Goal: Task Accomplishment & Management: Manage account settings

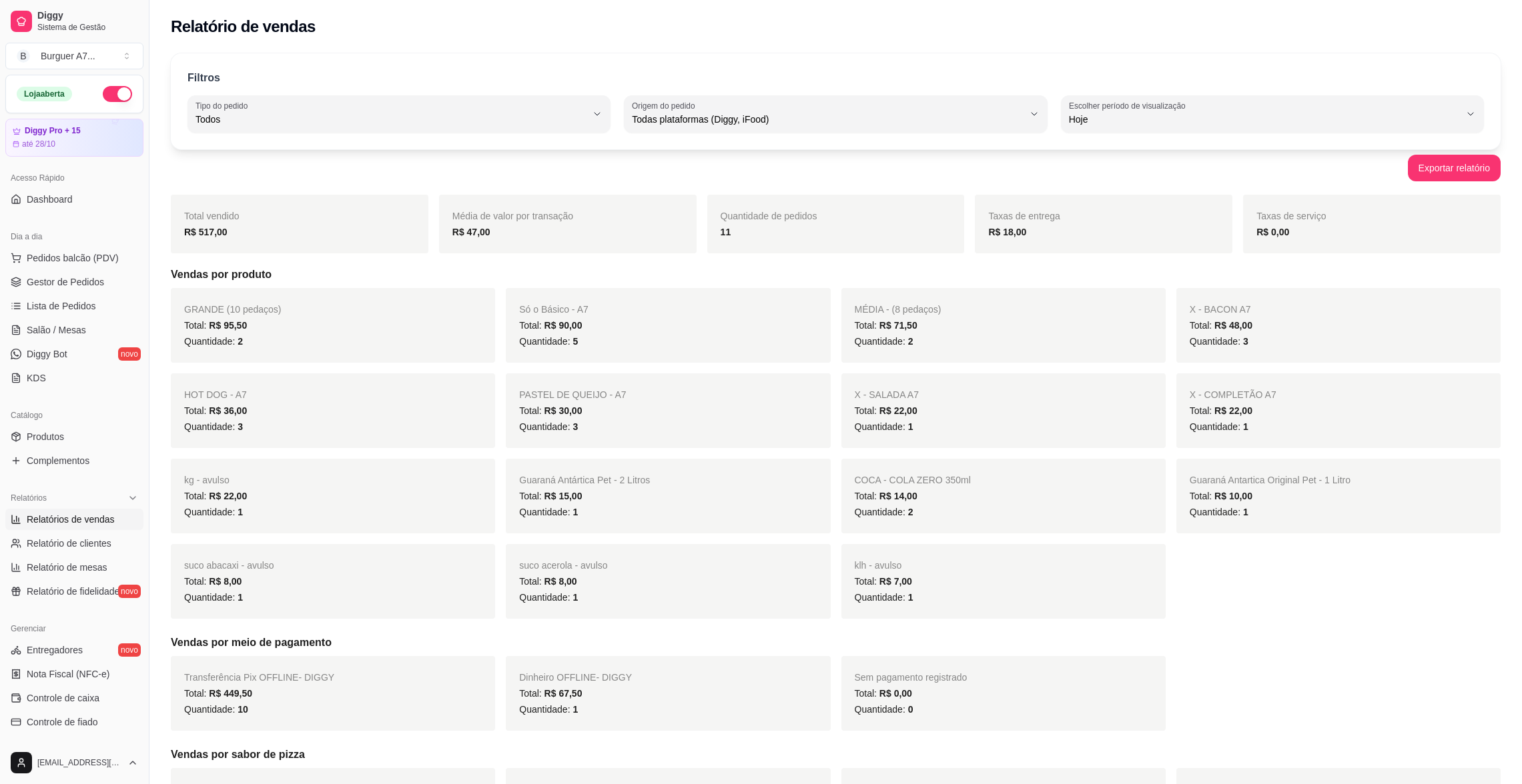
select select "ALL"
select select "0"
click at [79, 286] on span "Gestor de Pedidos" at bounding box center [65, 282] width 77 height 13
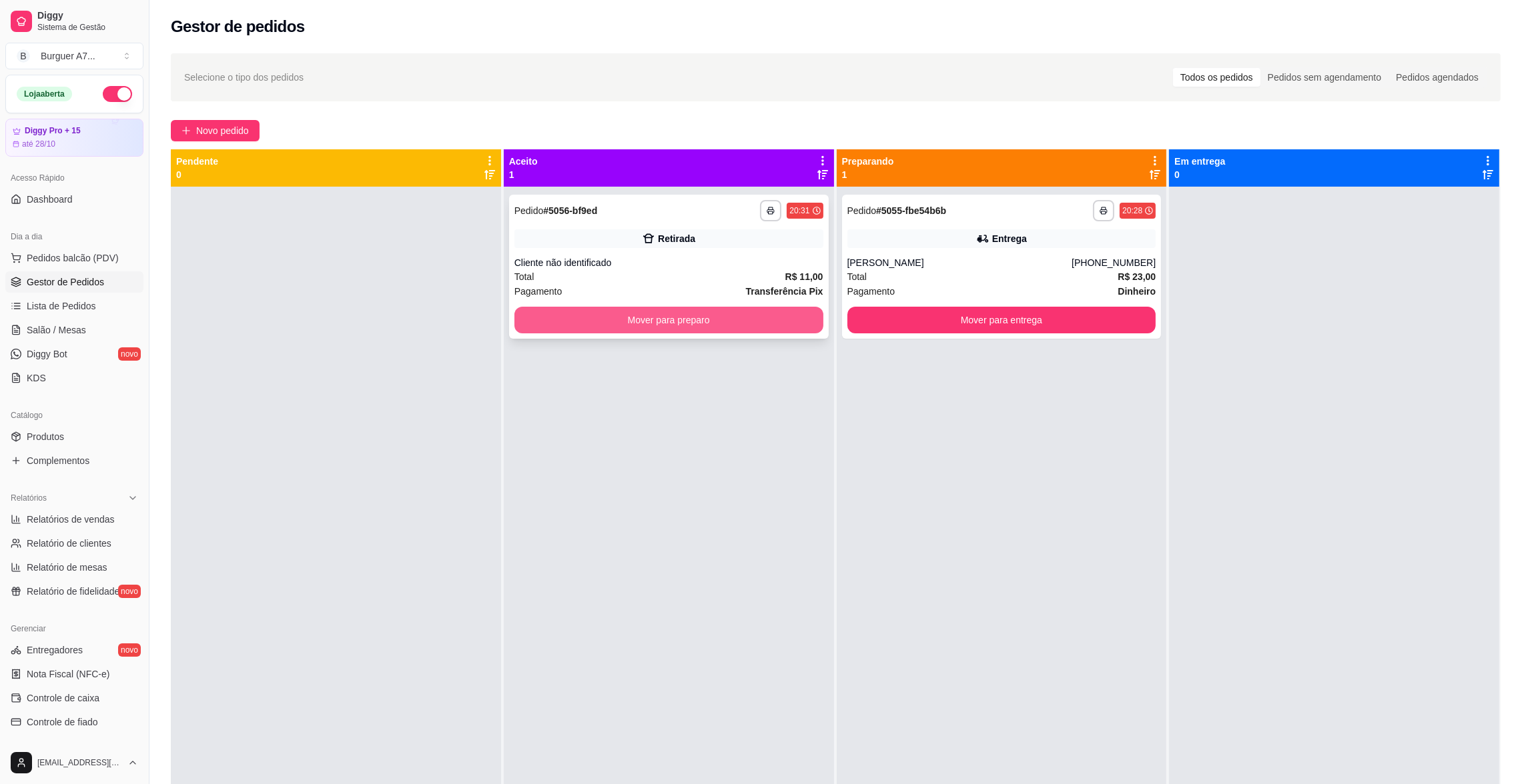
click at [752, 325] on button "Mover para preparo" at bounding box center [669, 320] width 309 height 27
click at [1020, 213] on div "**********" at bounding box center [1002, 211] width 309 height 22
click at [768, 323] on div "Mover para preparo" at bounding box center [669, 320] width 309 height 27
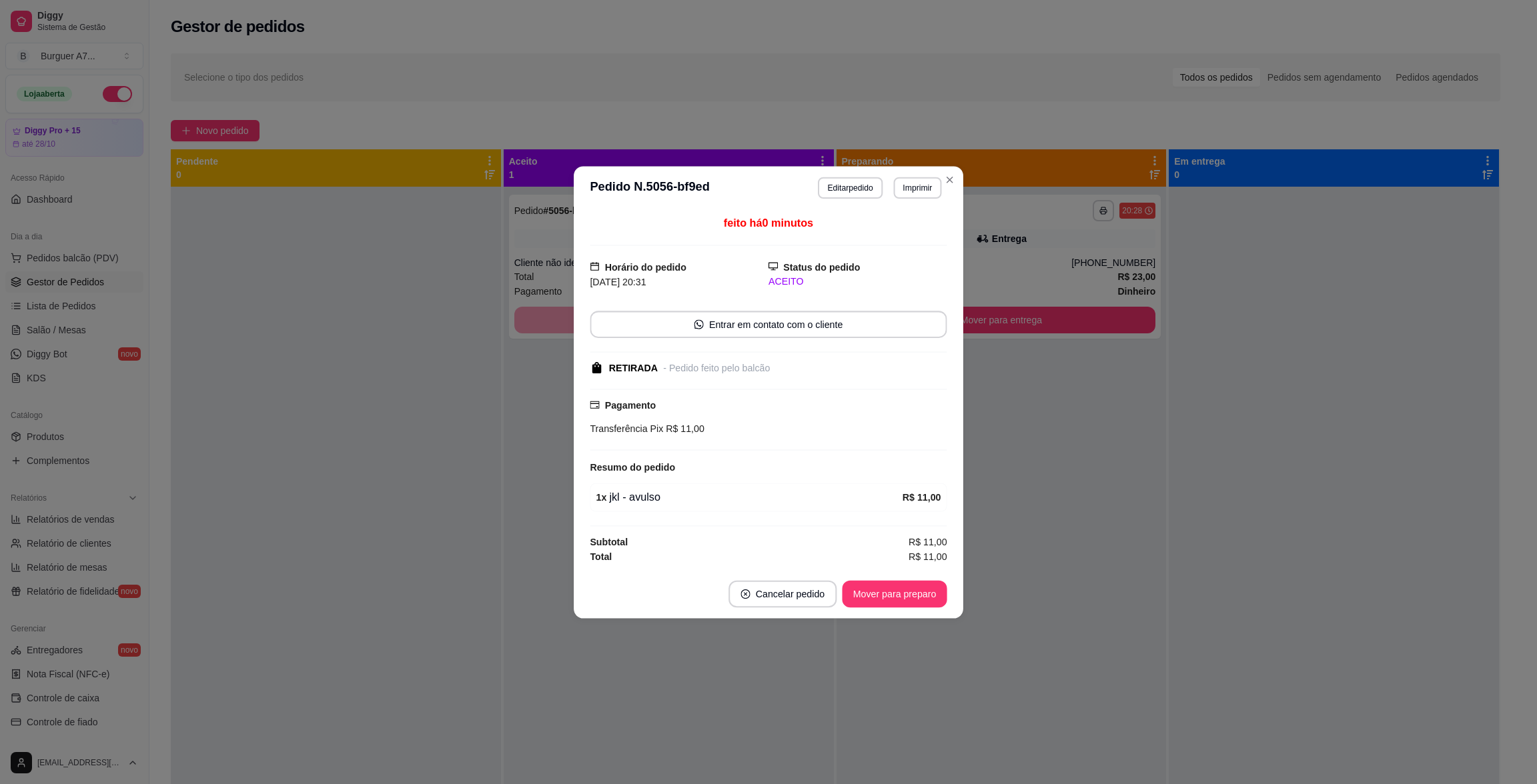
click at [744, 263] on div "Horário do pedido [DATE] 20:31" at bounding box center [679, 275] width 179 height 30
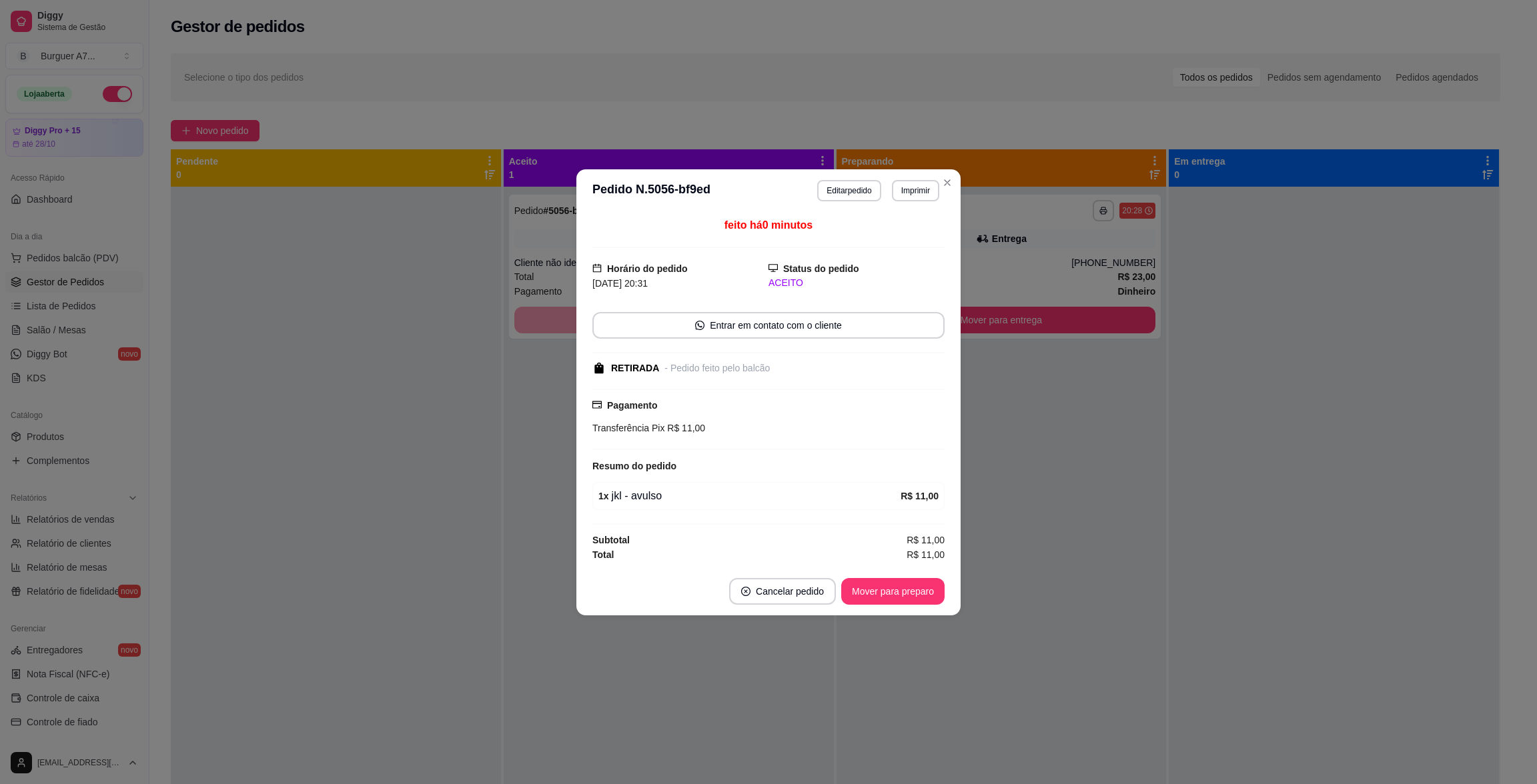
click at [689, 225] on div "feito há 0 minutos" at bounding box center [768, 232] width 352 height 31
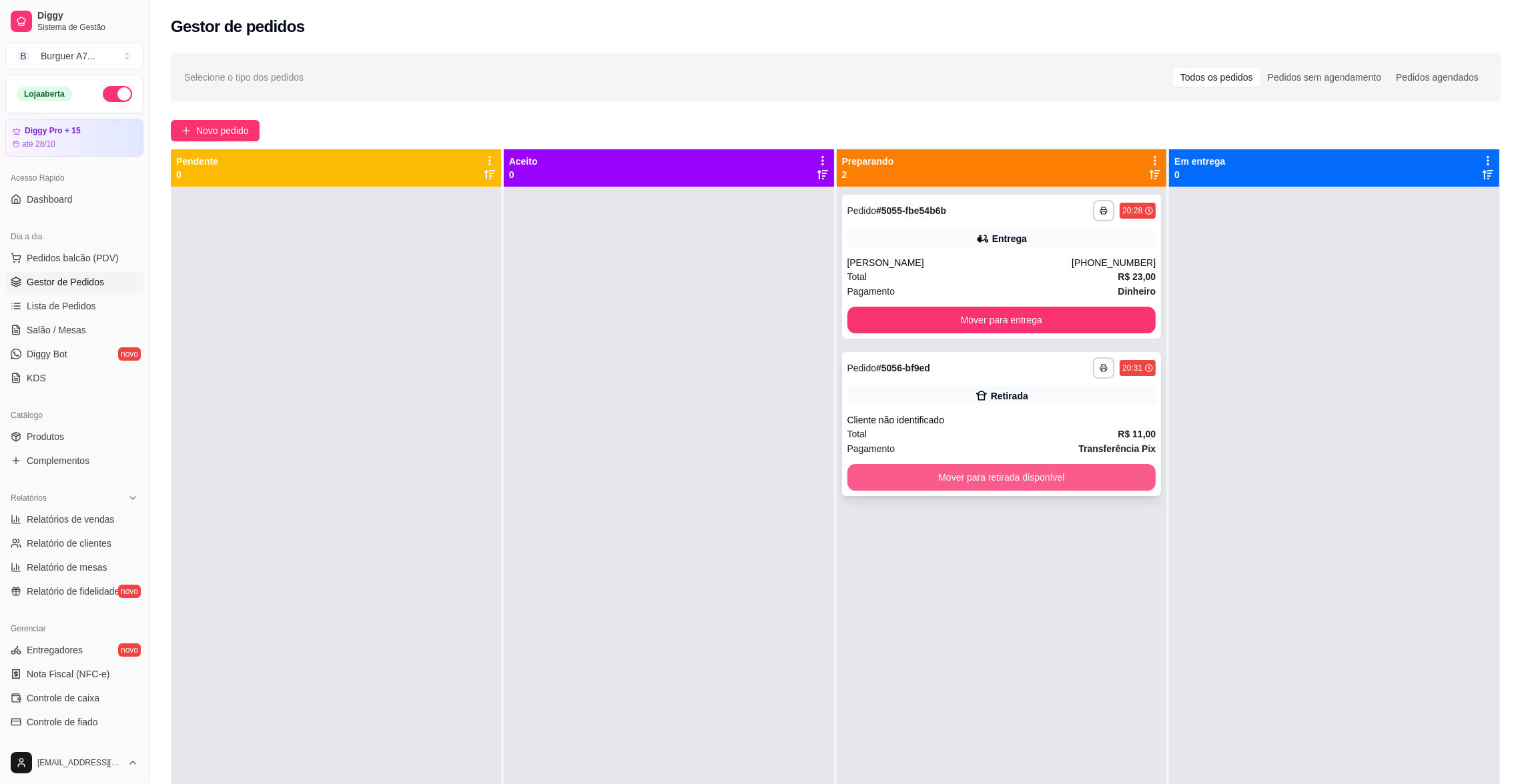
click at [987, 474] on button "Mover para retirada disponível" at bounding box center [1002, 477] width 309 height 27
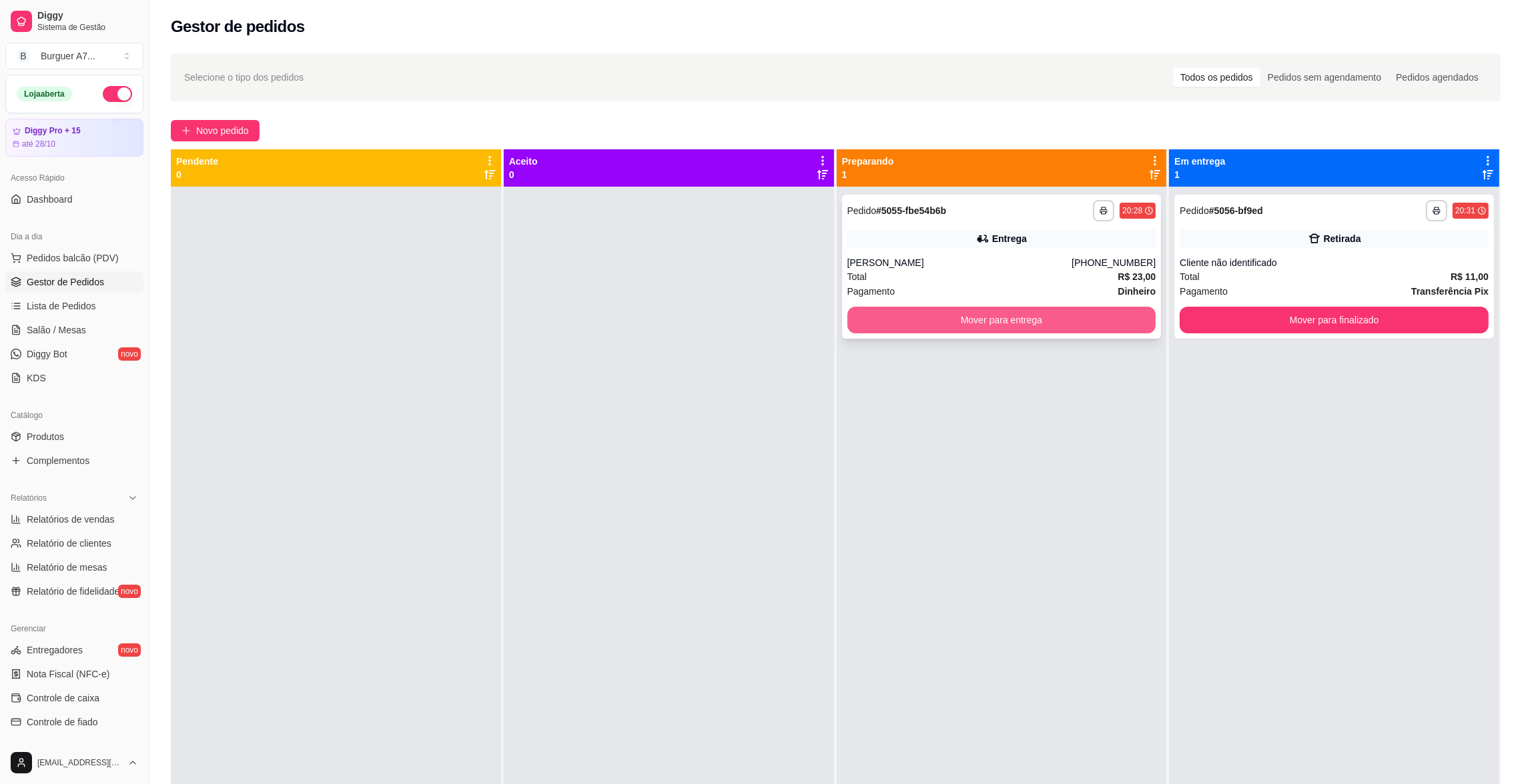
click at [1088, 322] on button "Mover para entrega" at bounding box center [1002, 320] width 309 height 27
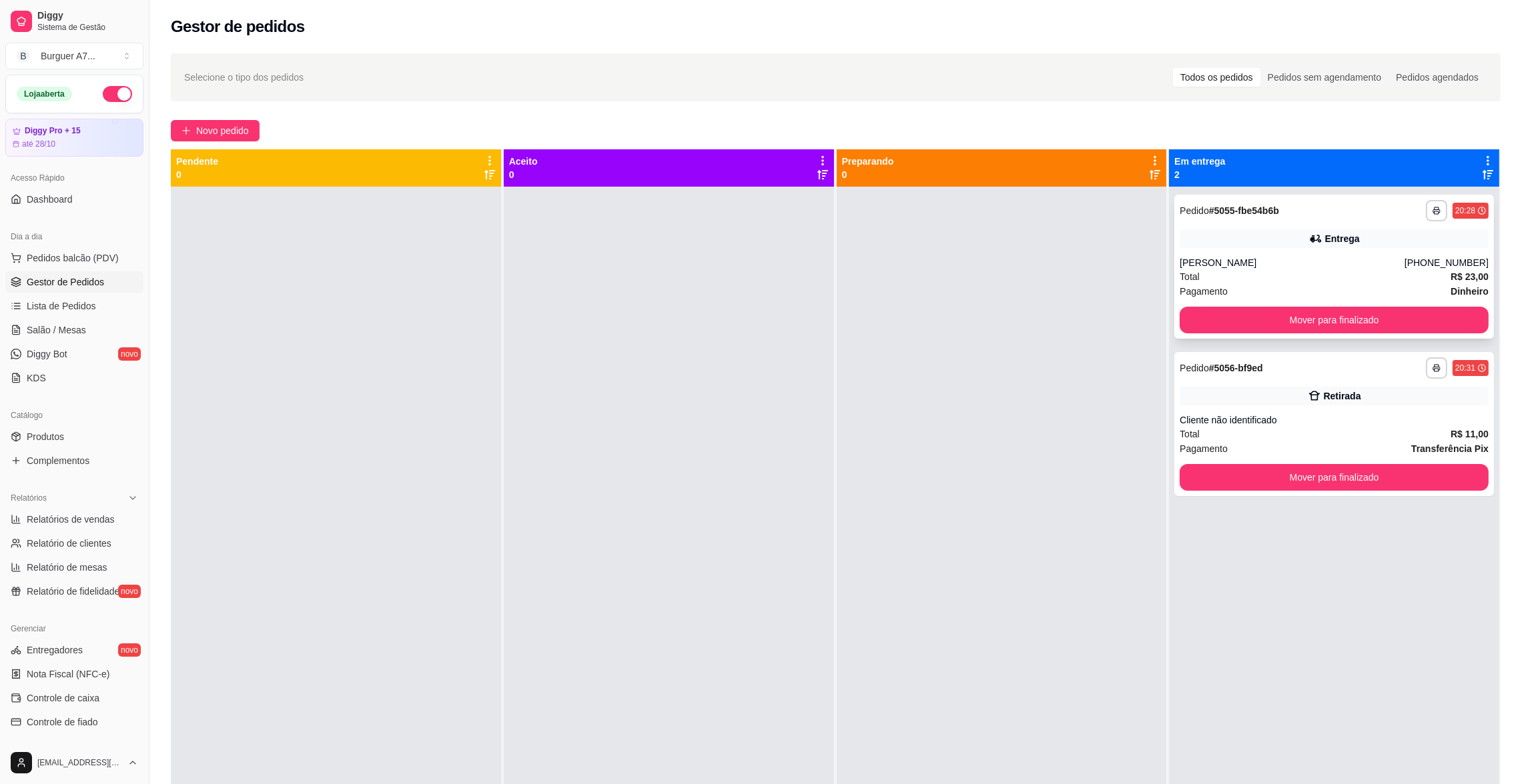
click at [1387, 500] on div "**********" at bounding box center [1334, 578] width 331 height 784
click at [1396, 475] on button "Mover para finalizado" at bounding box center [1334, 477] width 309 height 27
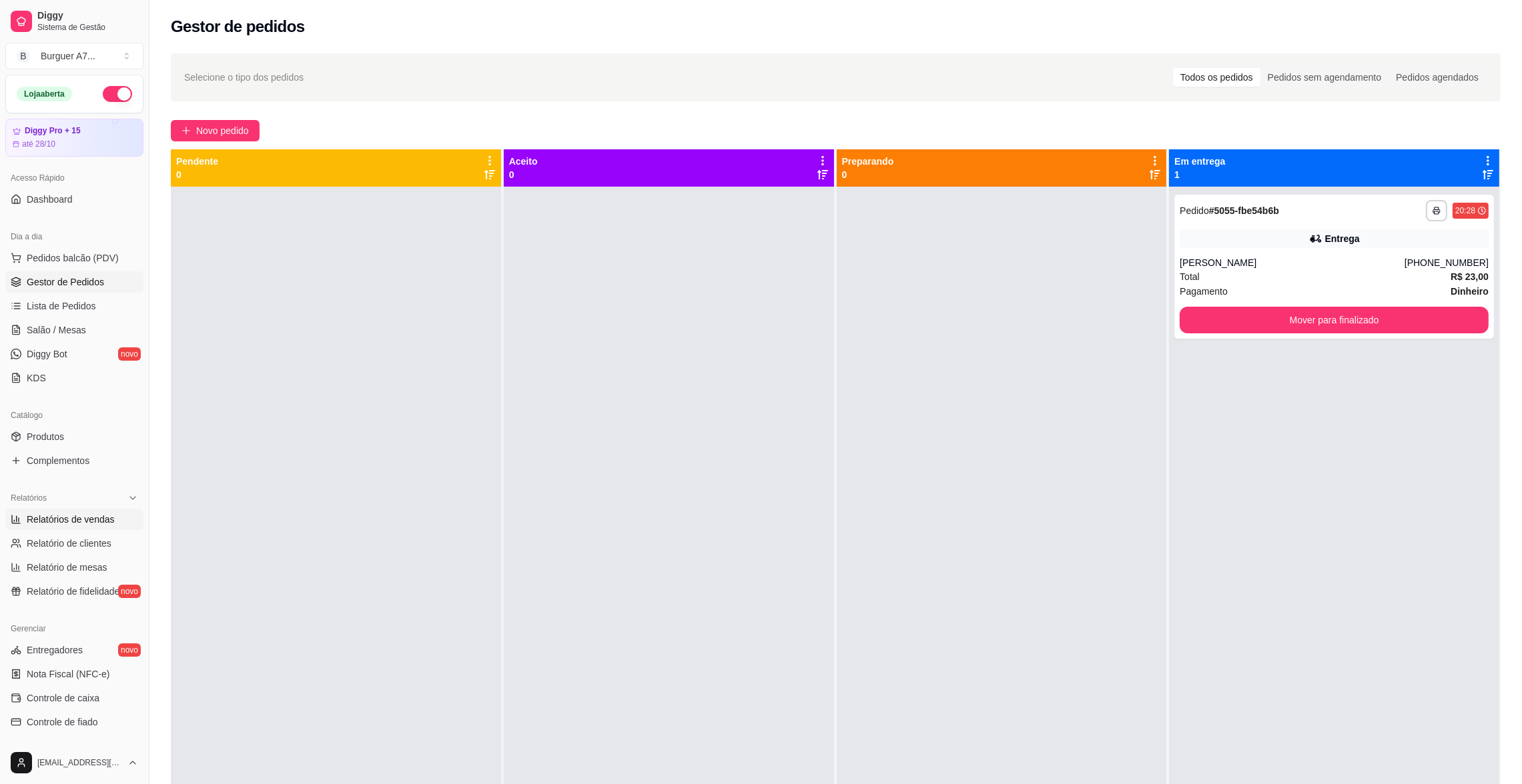
click at [91, 519] on span "Relatórios de vendas" at bounding box center [71, 519] width 88 height 13
select select "ALL"
select select "0"
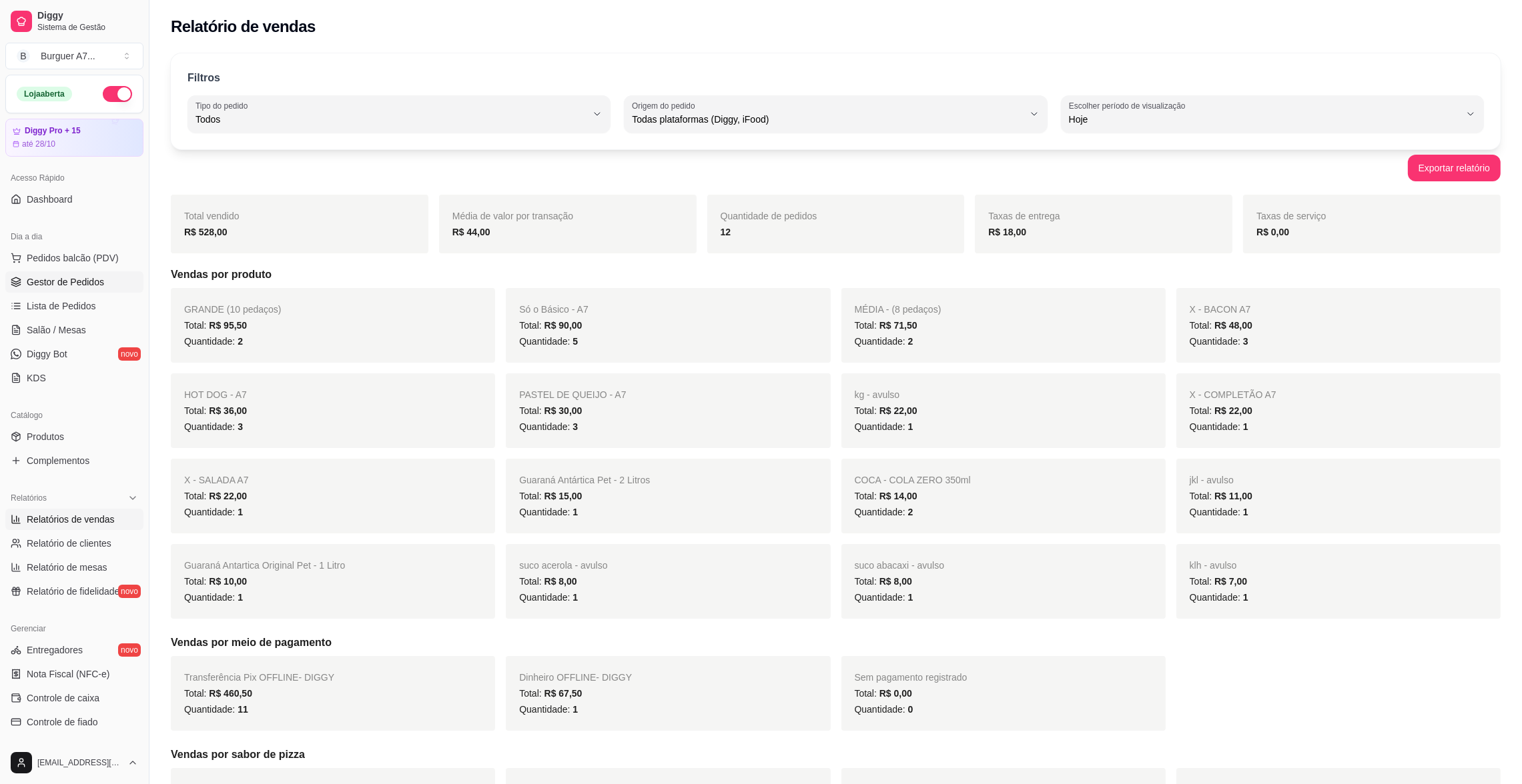
click at [97, 289] on span "Gestor de Pedidos" at bounding box center [65, 282] width 77 height 13
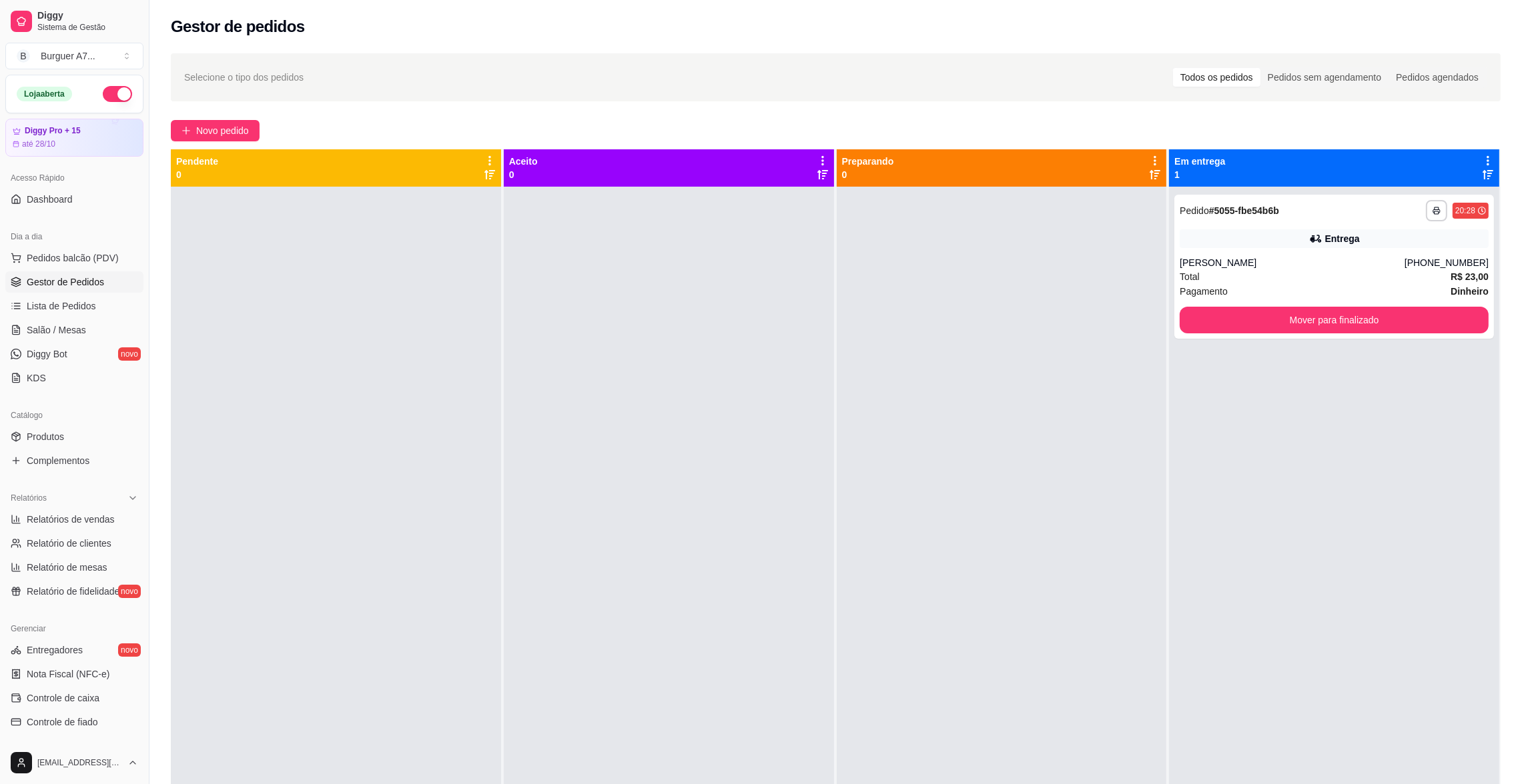
click at [169, 100] on div "**********" at bounding box center [836, 498] width 1373 height 904
click at [193, 125] on button "Novo pedido" at bounding box center [215, 131] width 89 height 22
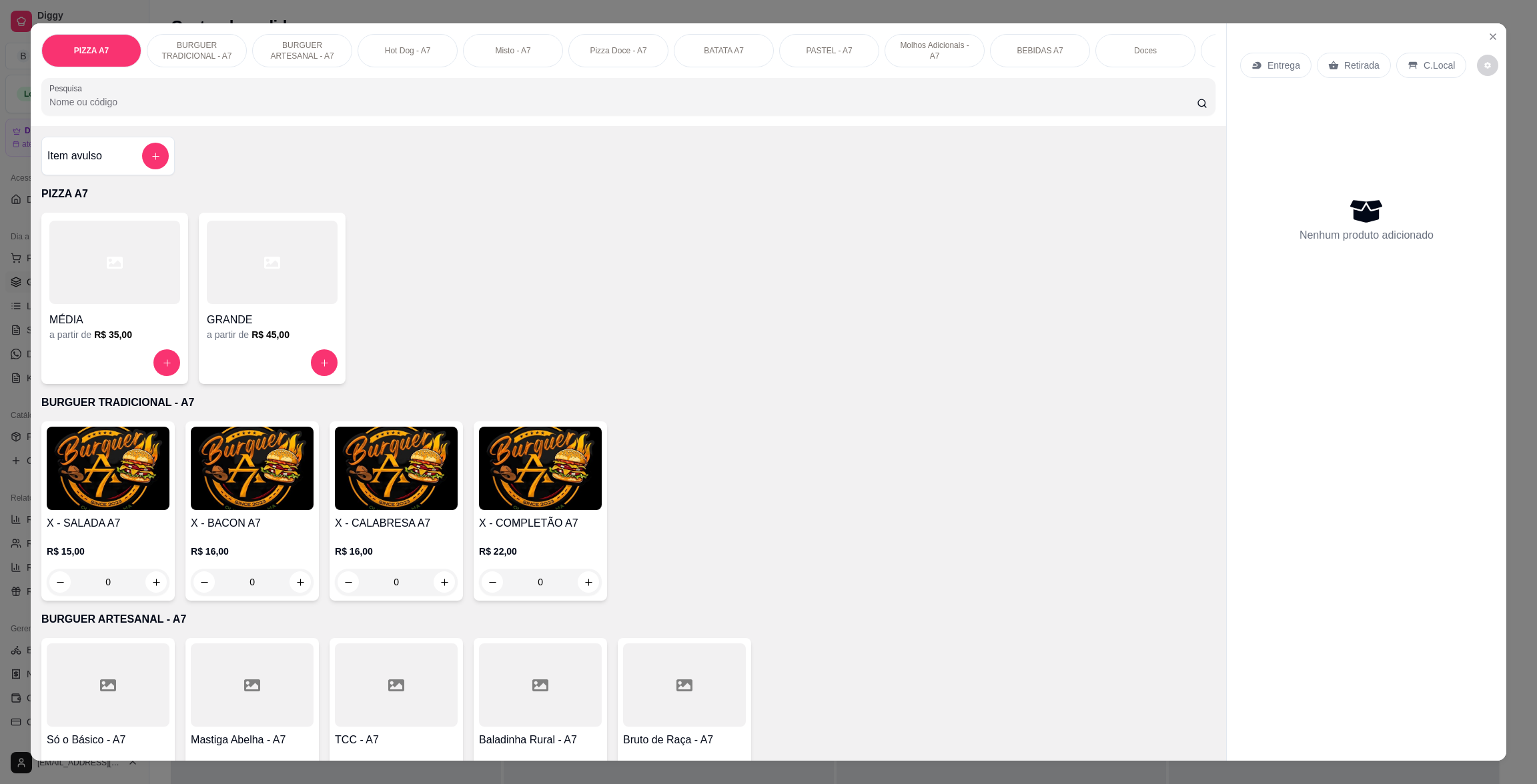
click at [129, 193] on div "Item avulso PIZZA A7 MÉDIA a partir de R$ 35,00 GRANDE a partir de R$ 45,00 BUR…" at bounding box center [629, 443] width 1196 height 634
click at [151, 162] on icon "add-separate-item" at bounding box center [156, 157] width 10 height 10
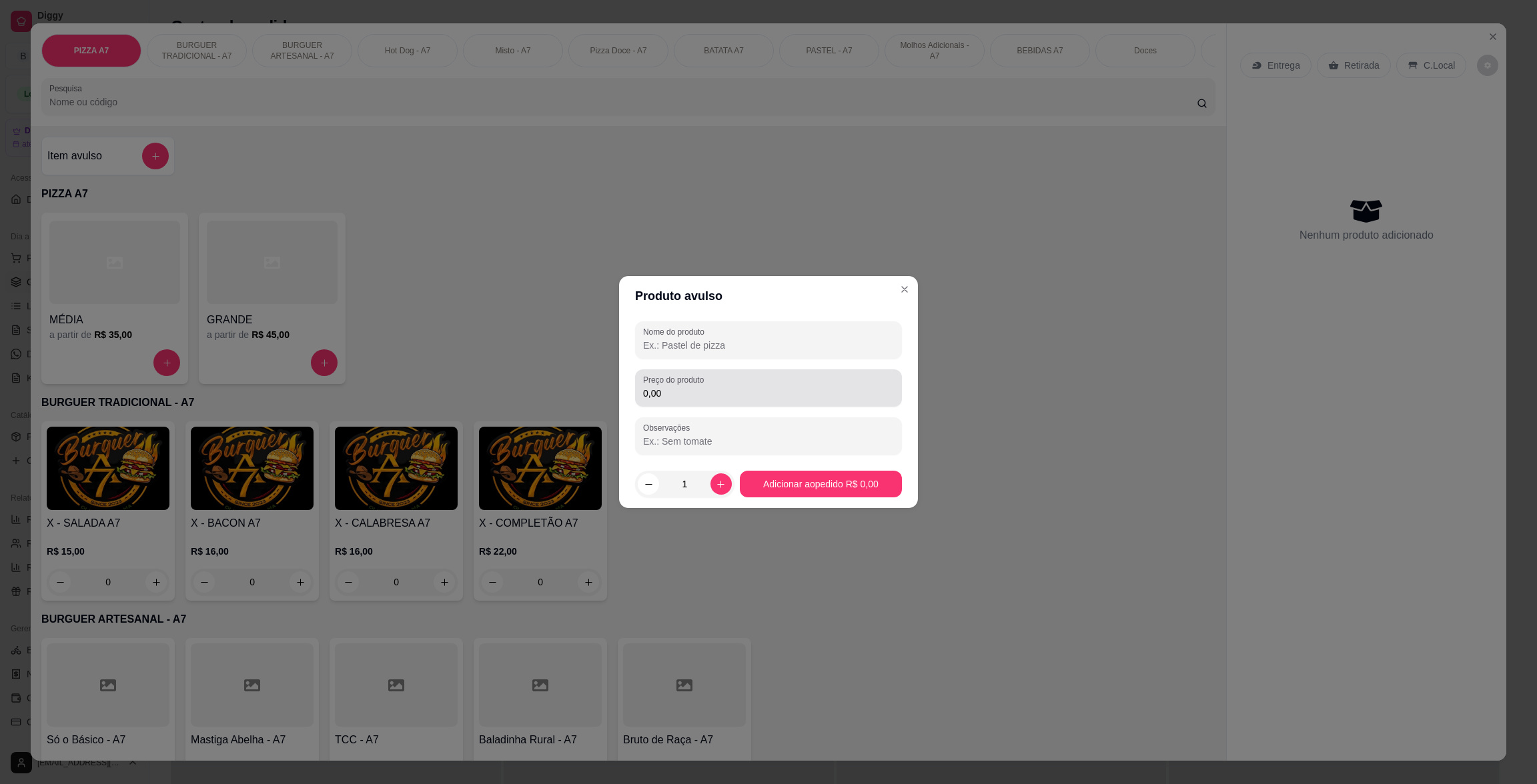
click at [856, 385] on div "0,00" at bounding box center [768, 388] width 251 height 27
type input "16,50"
click at [846, 322] on div "Nome do produto" at bounding box center [768, 340] width 267 height 38
type input "kd"
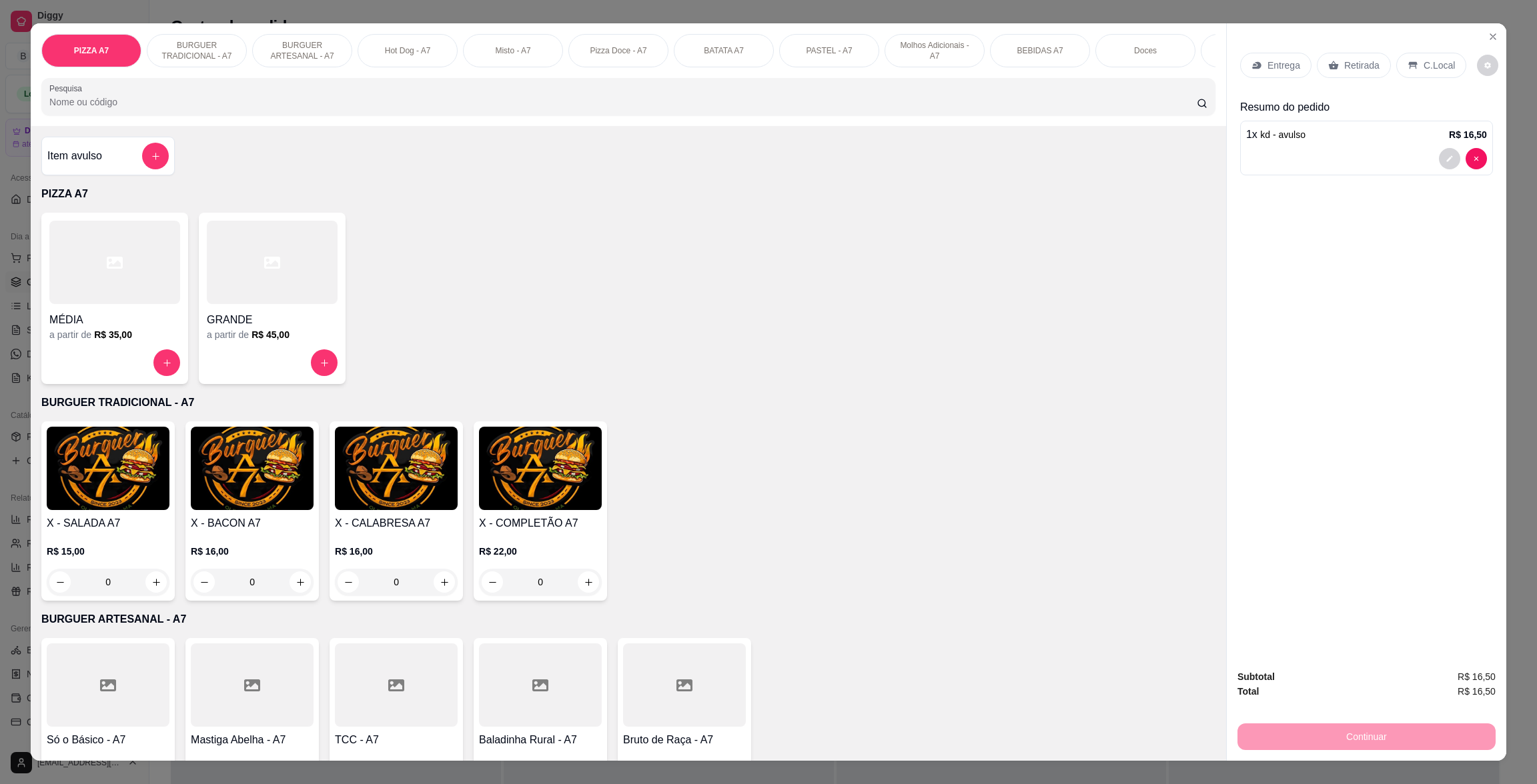
click at [1339, 81] on div "Entrega Retirada C.Local" at bounding box center [1367, 65] width 253 height 47
click at [1344, 63] on p "Retirada" at bounding box center [1362, 65] width 35 height 13
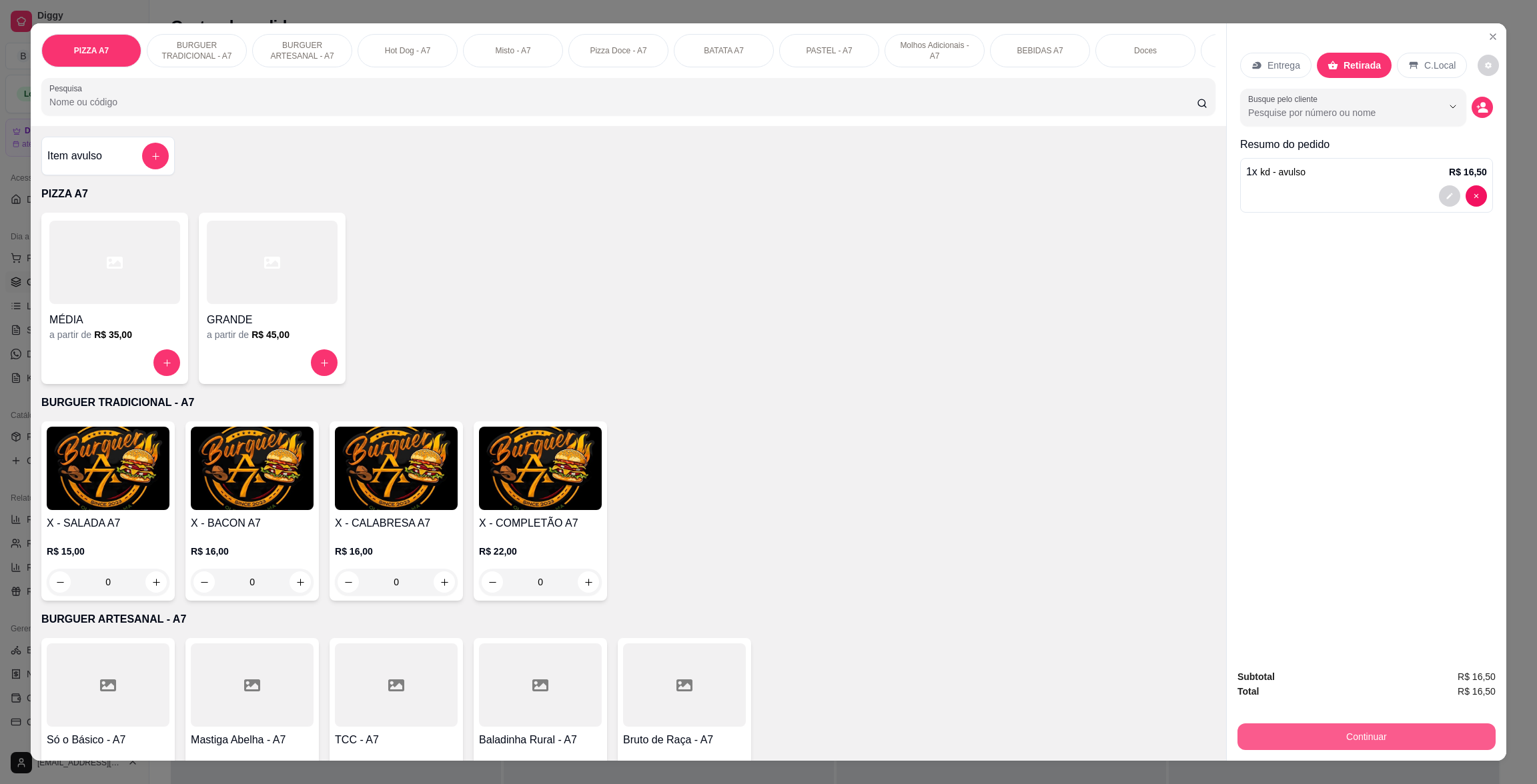
click at [1424, 748] on button "Continuar" at bounding box center [1367, 736] width 258 height 27
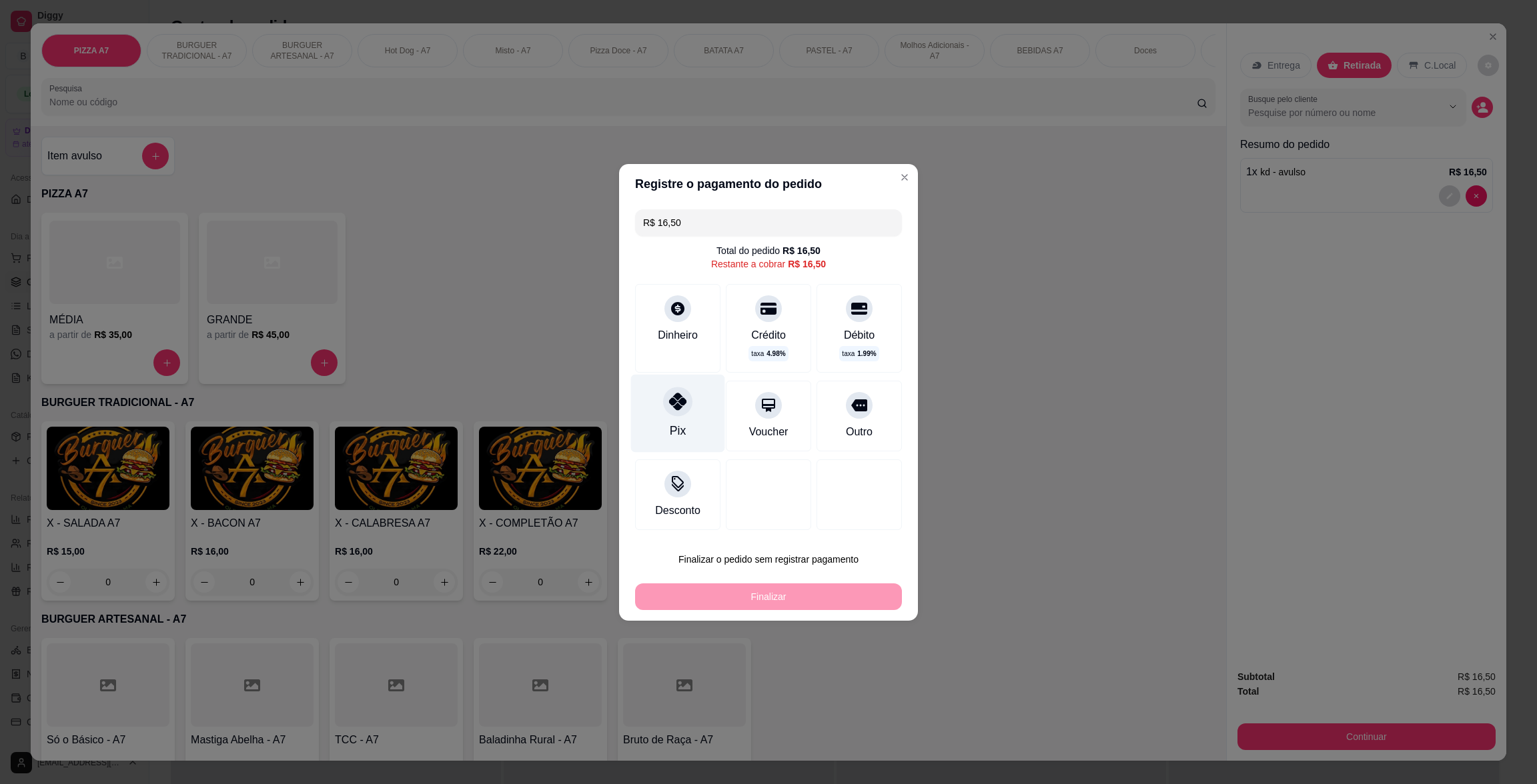
click at [696, 412] on div "Pix" at bounding box center [678, 413] width 94 height 78
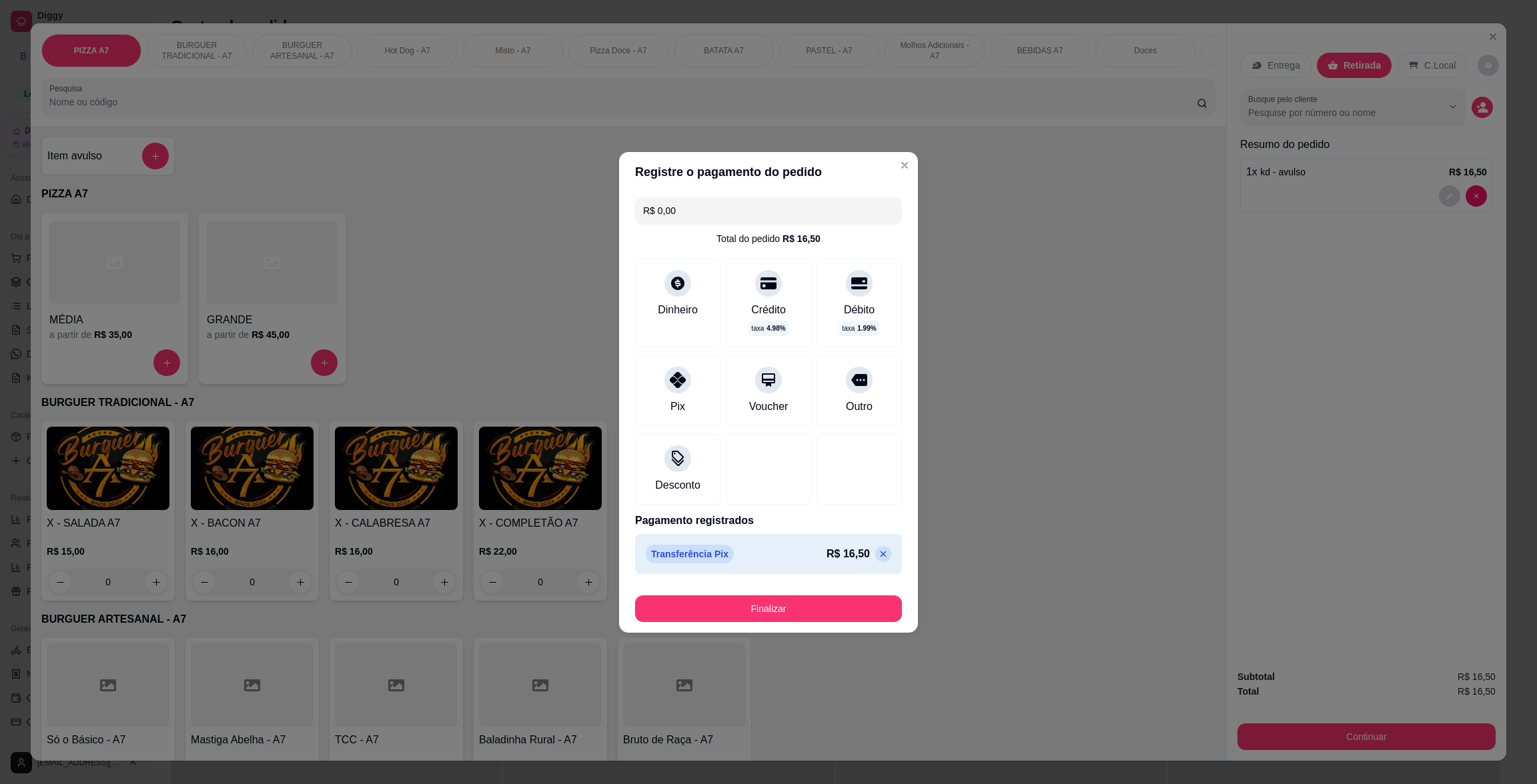
click at [789, 590] on div "Finalizar" at bounding box center [768, 606] width 267 height 32
click at [794, 601] on button "Finalizar" at bounding box center [768, 609] width 267 height 27
type input "-R$ 16,50"
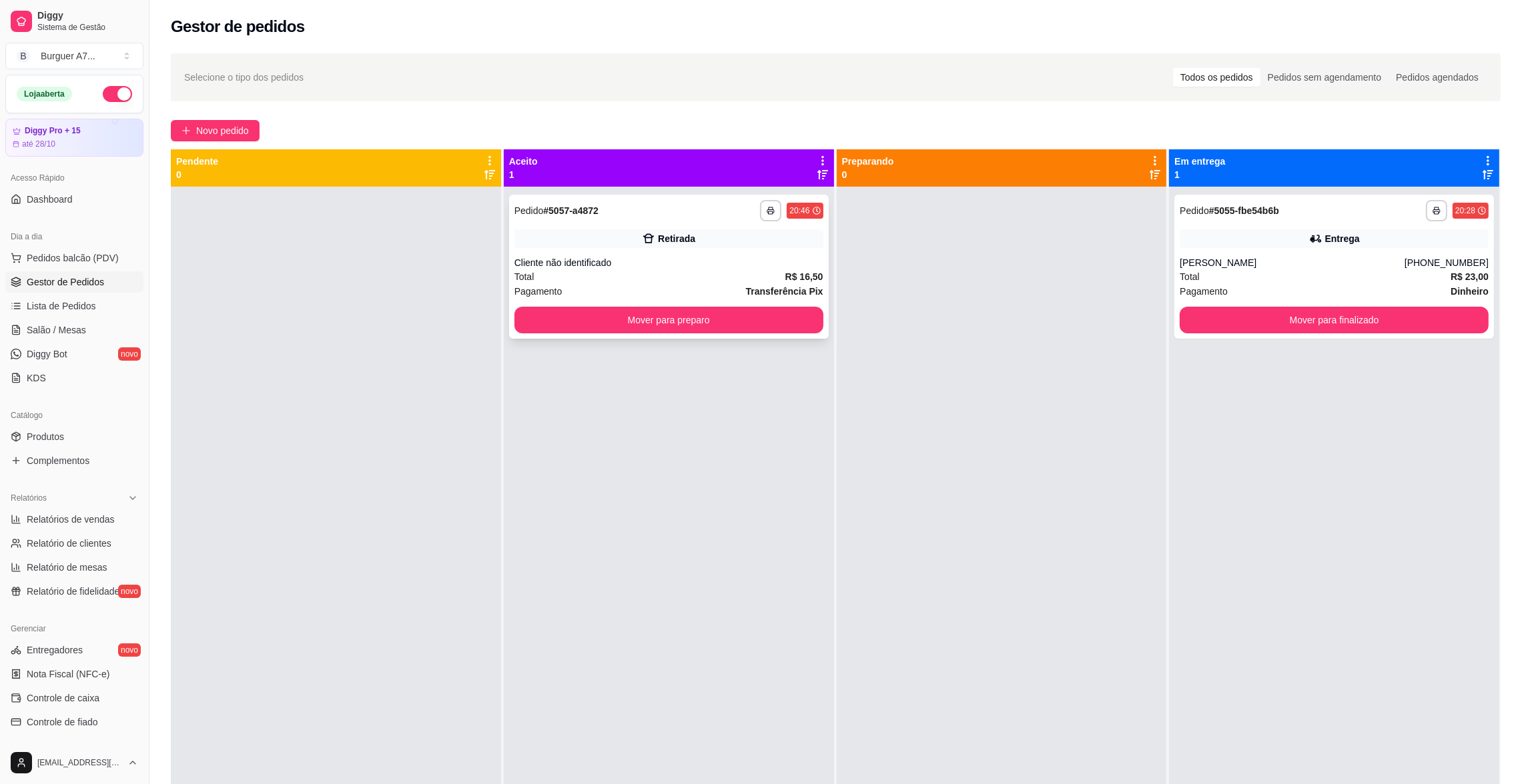
click at [618, 261] on div "Cliente não identificado" at bounding box center [669, 263] width 309 height 13
click at [543, 317] on button "Mover para preparo" at bounding box center [668, 320] width 299 height 26
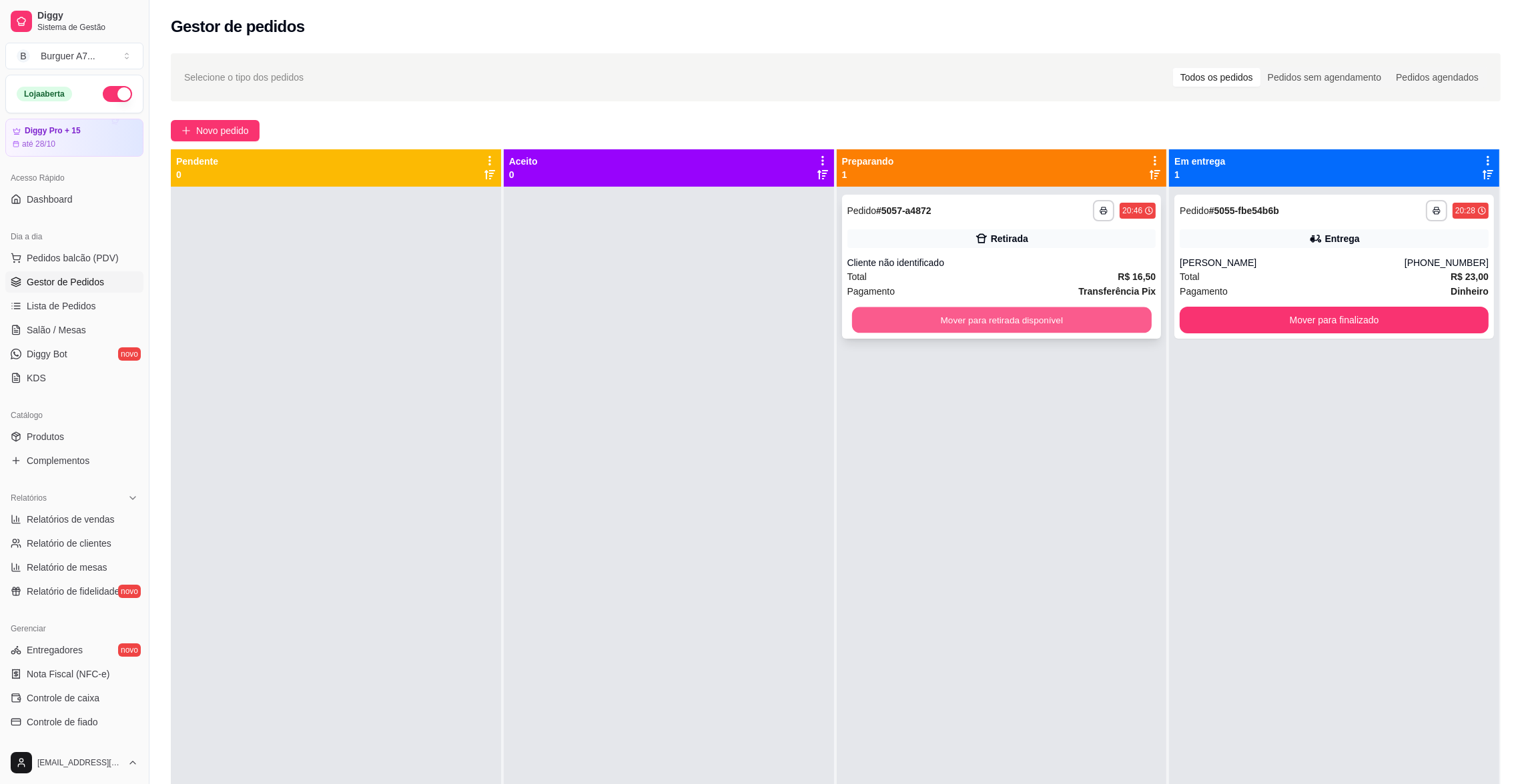
click at [938, 325] on button "Mover para retirada disponível" at bounding box center [1001, 320] width 299 height 26
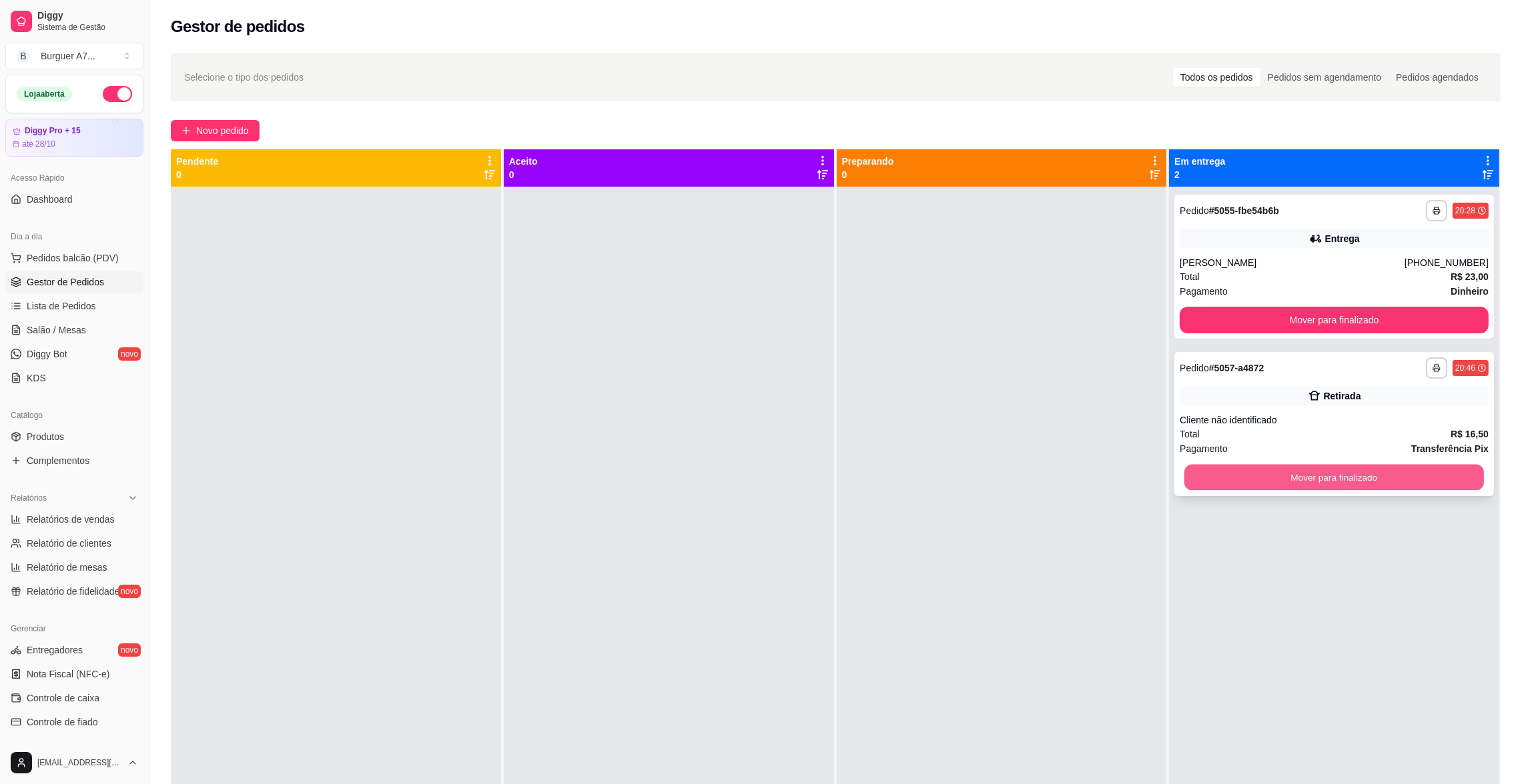
click at [1288, 487] on button "Mover para finalizado" at bounding box center [1334, 478] width 299 height 26
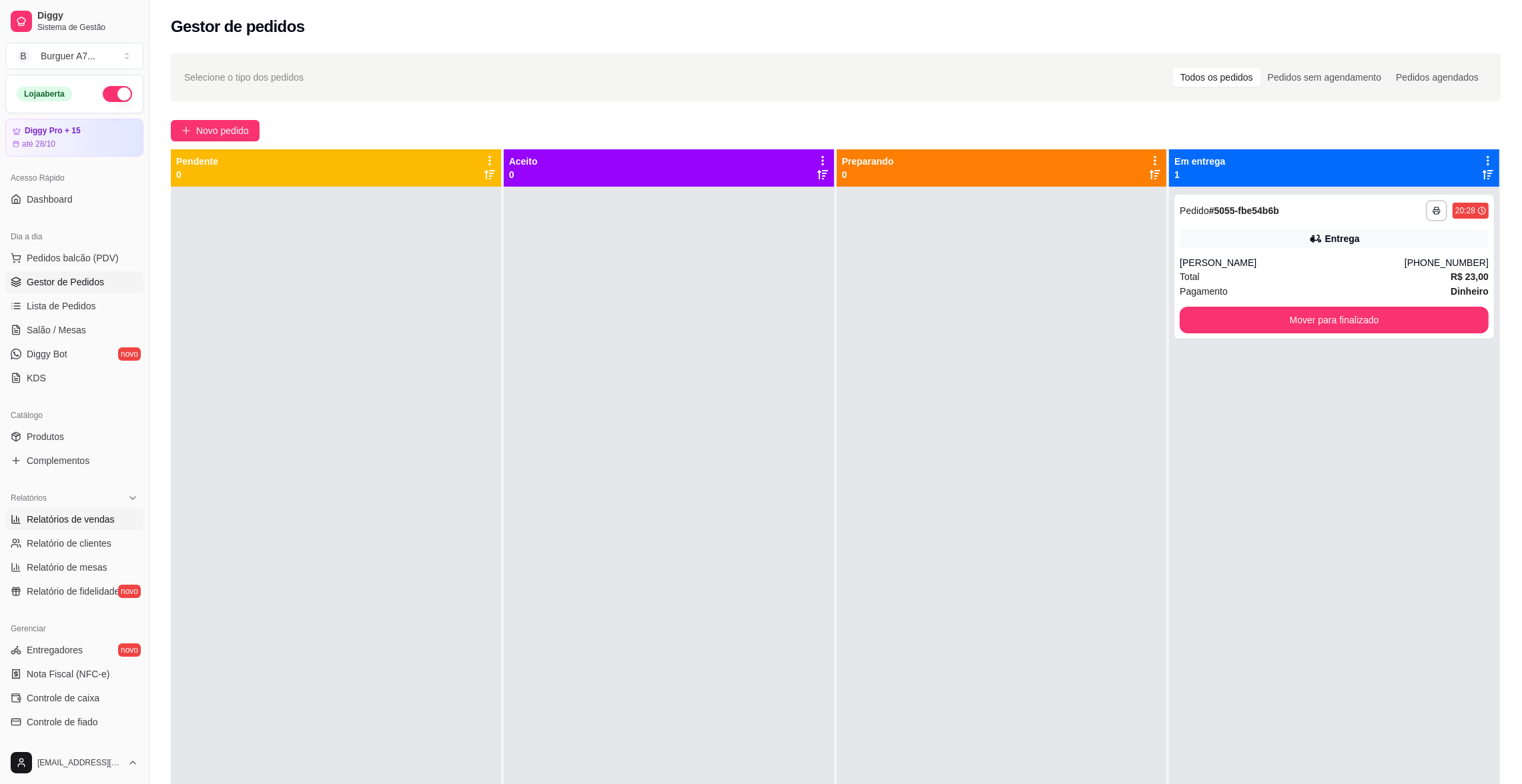
click at [43, 516] on span "Relatórios de vendas" at bounding box center [71, 519] width 88 height 13
select select "ALL"
select select "0"
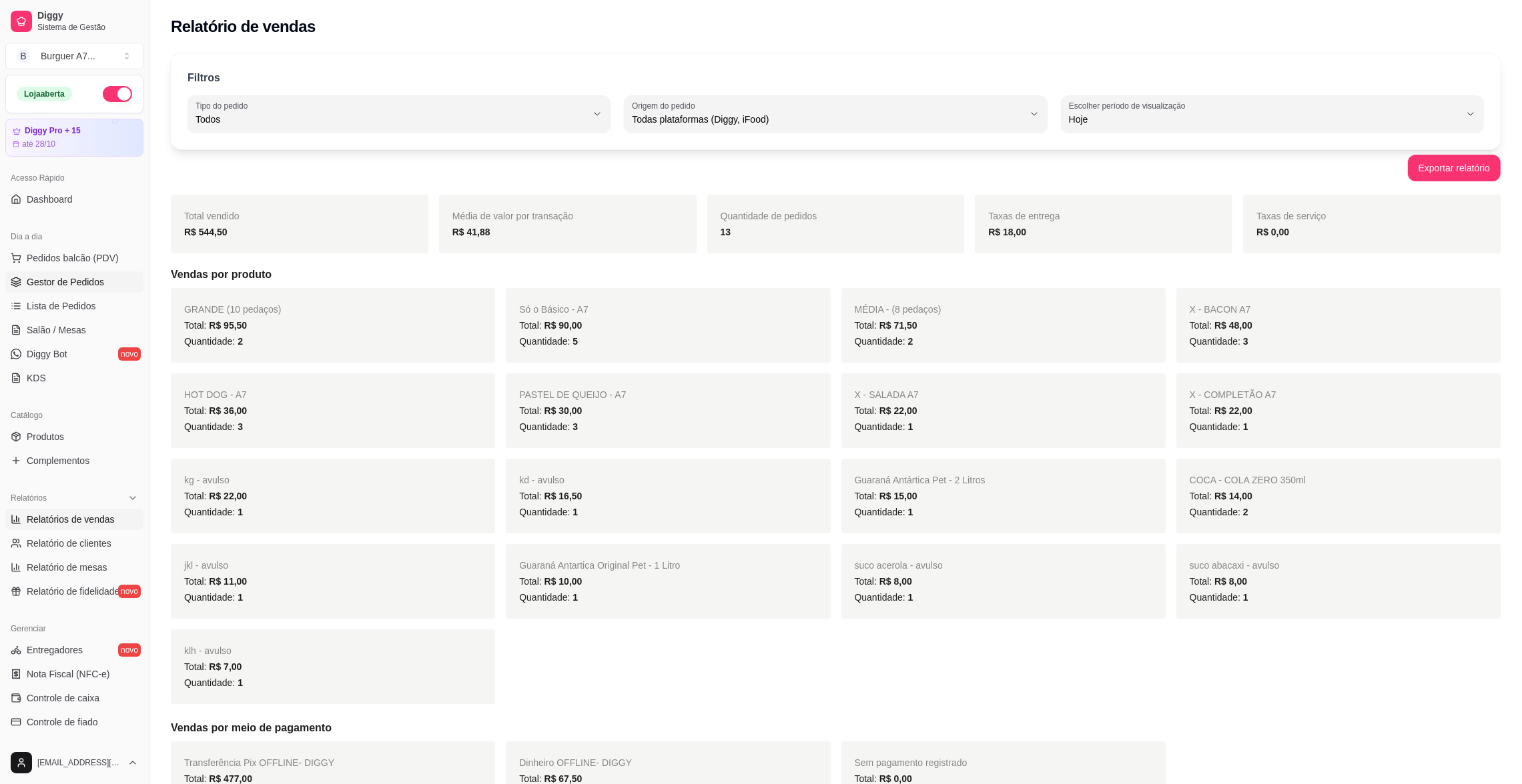
click at [89, 276] on span "Gestor de Pedidos" at bounding box center [65, 282] width 77 height 13
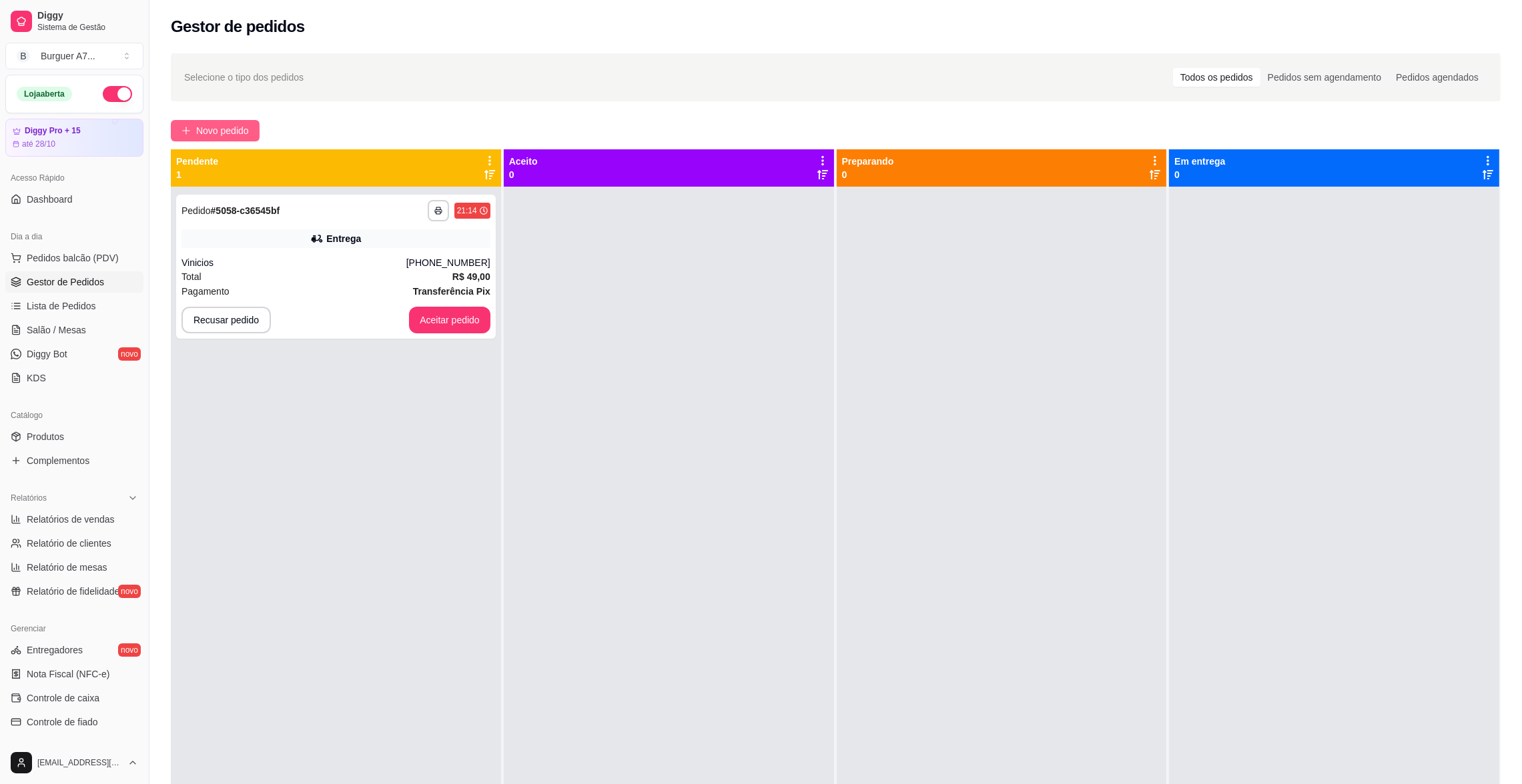
click at [226, 131] on span "Novo pedido" at bounding box center [222, 131] width 53 height 14
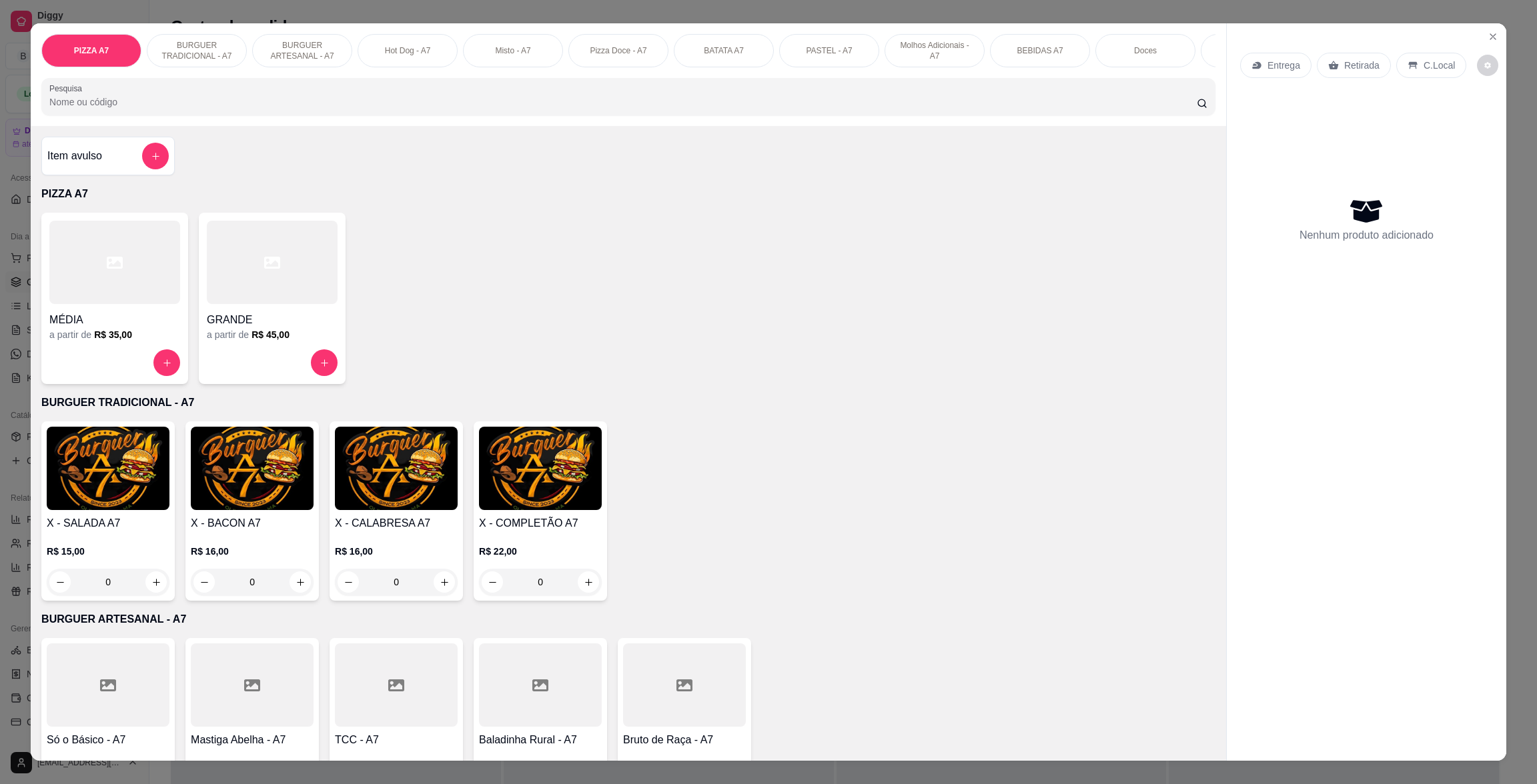
click at [123, 169] on div "Item avulso" at bounding box center [108, 156] width 121 height 27
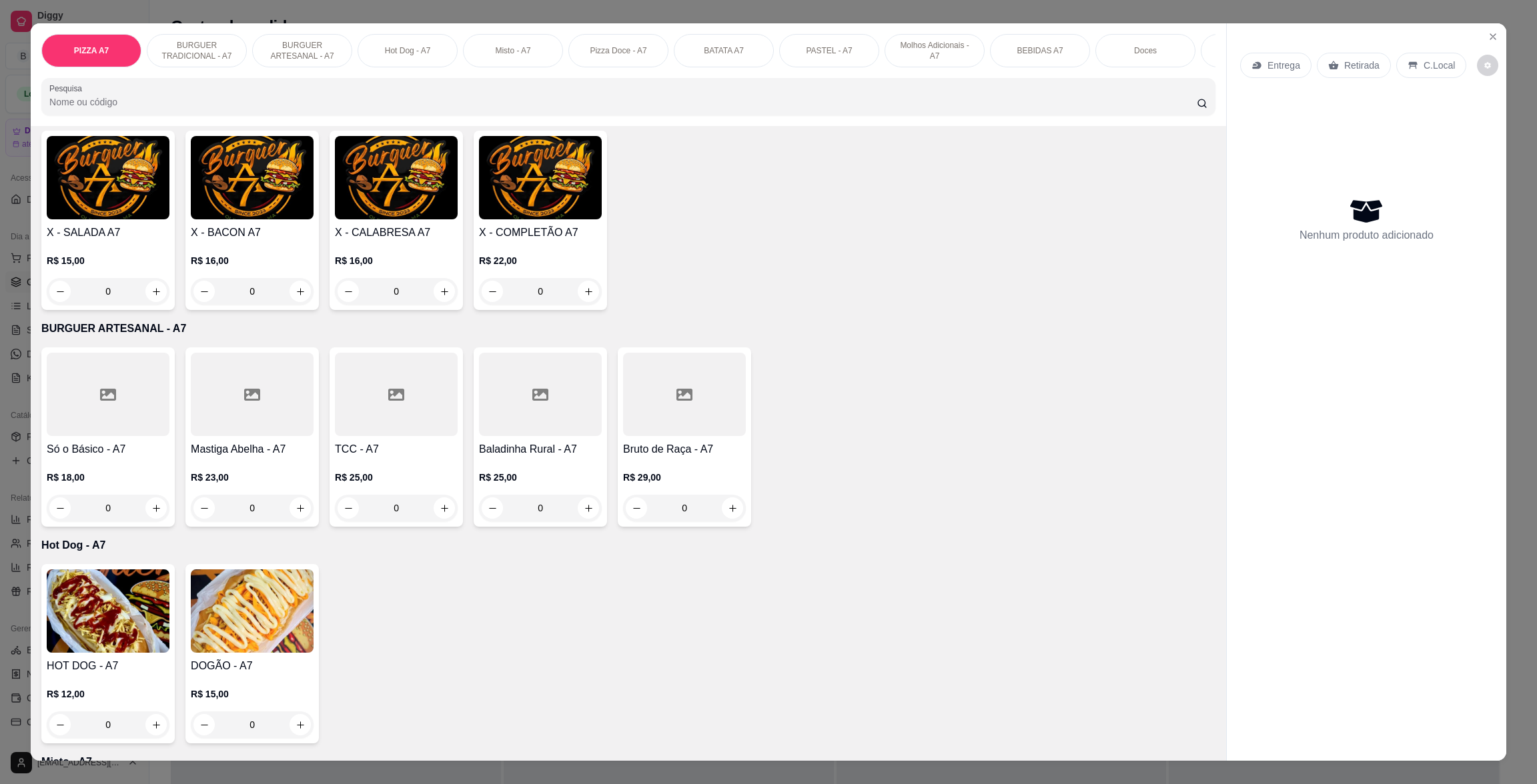
scroll to position [299, 0]
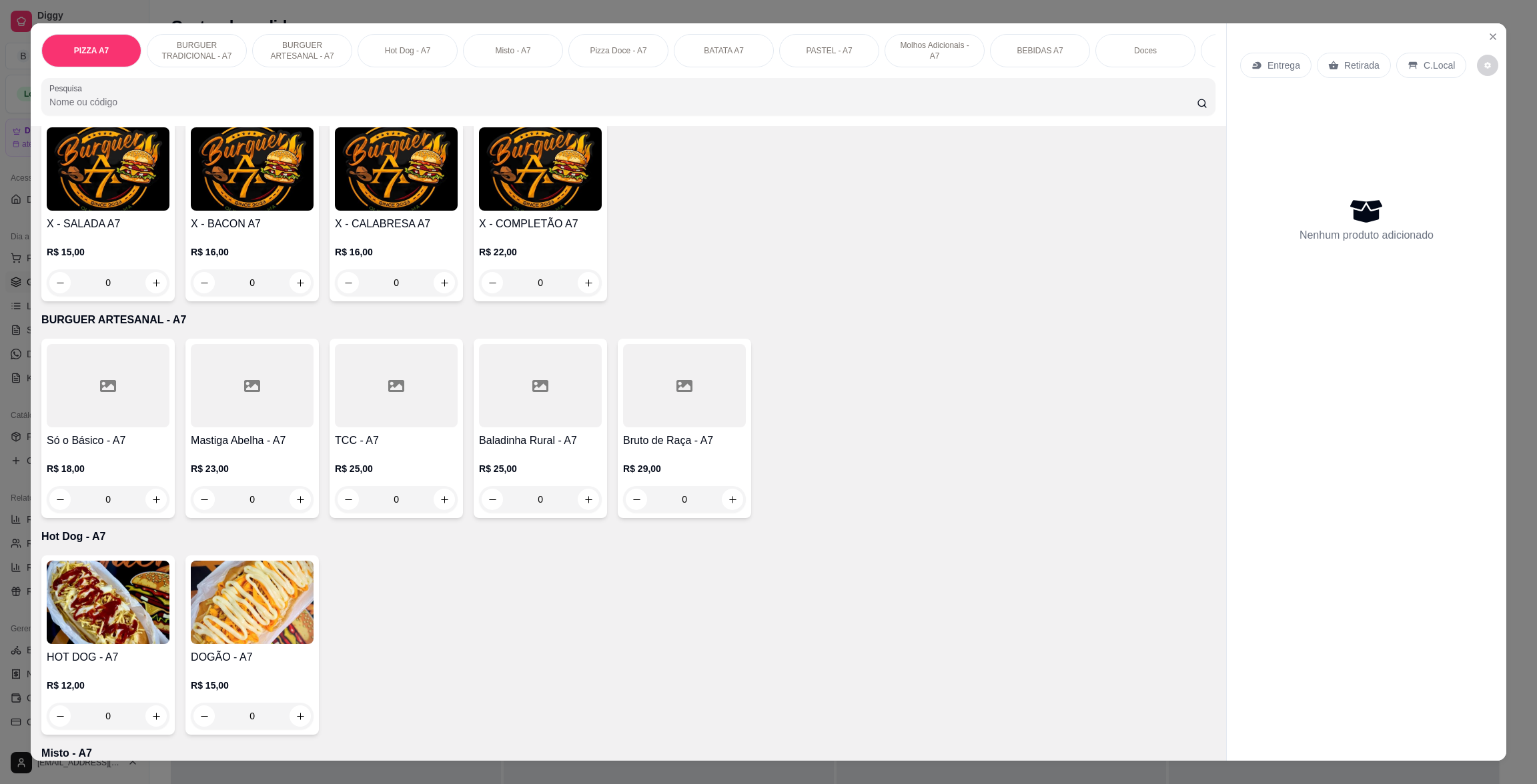
click at [525, 247] on div "R$ 22,00 0" at bounding box center [540, 264] width 123 height 64
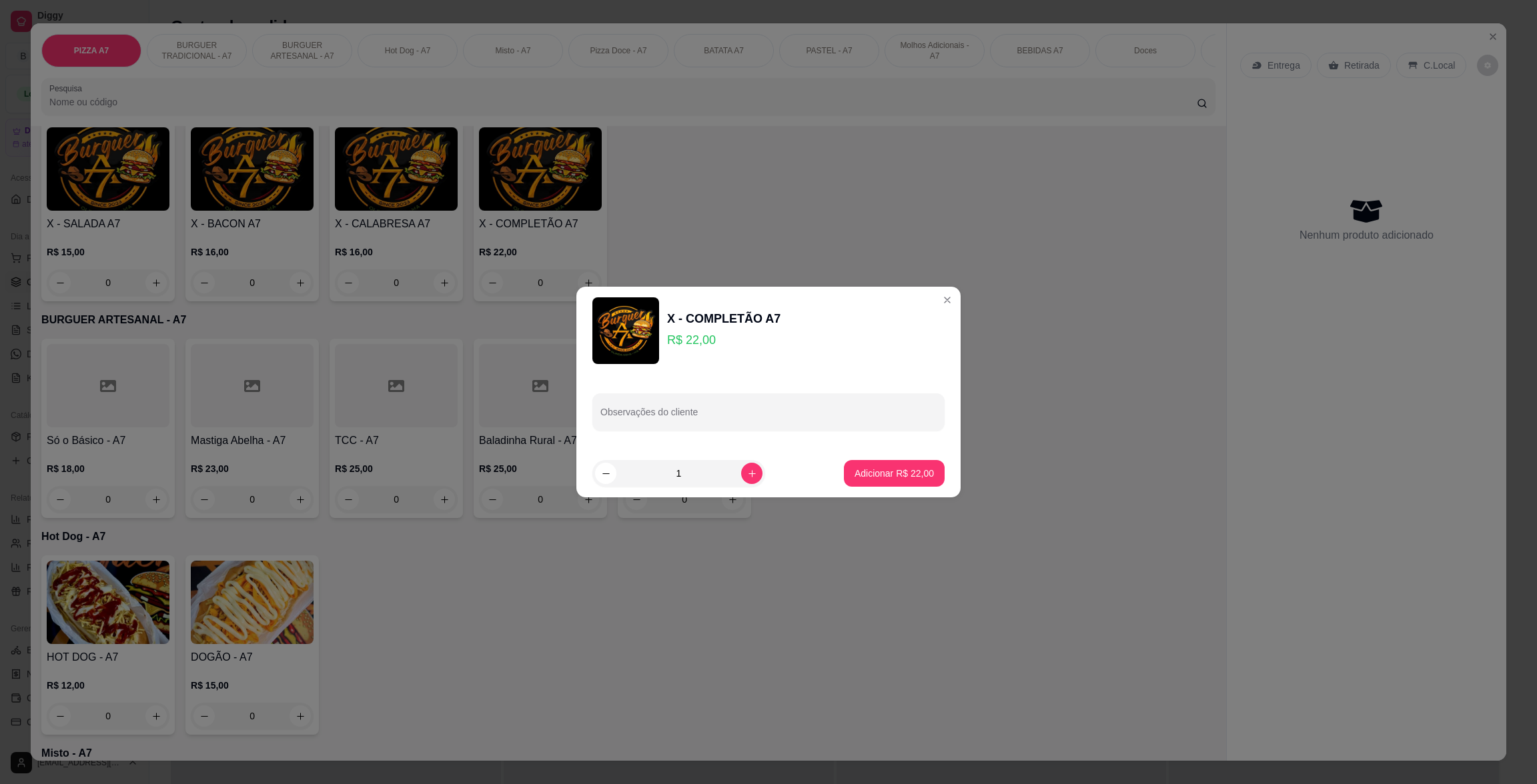
click at [743, 397] on div "Observações do cliente" at bounding box center [768, 413] width 352 height 38
type input "sem calabresa"
click at [873, 477] on p "Adicionar R$ 22,00" at bounding box center [895, 473] width 79 height 13
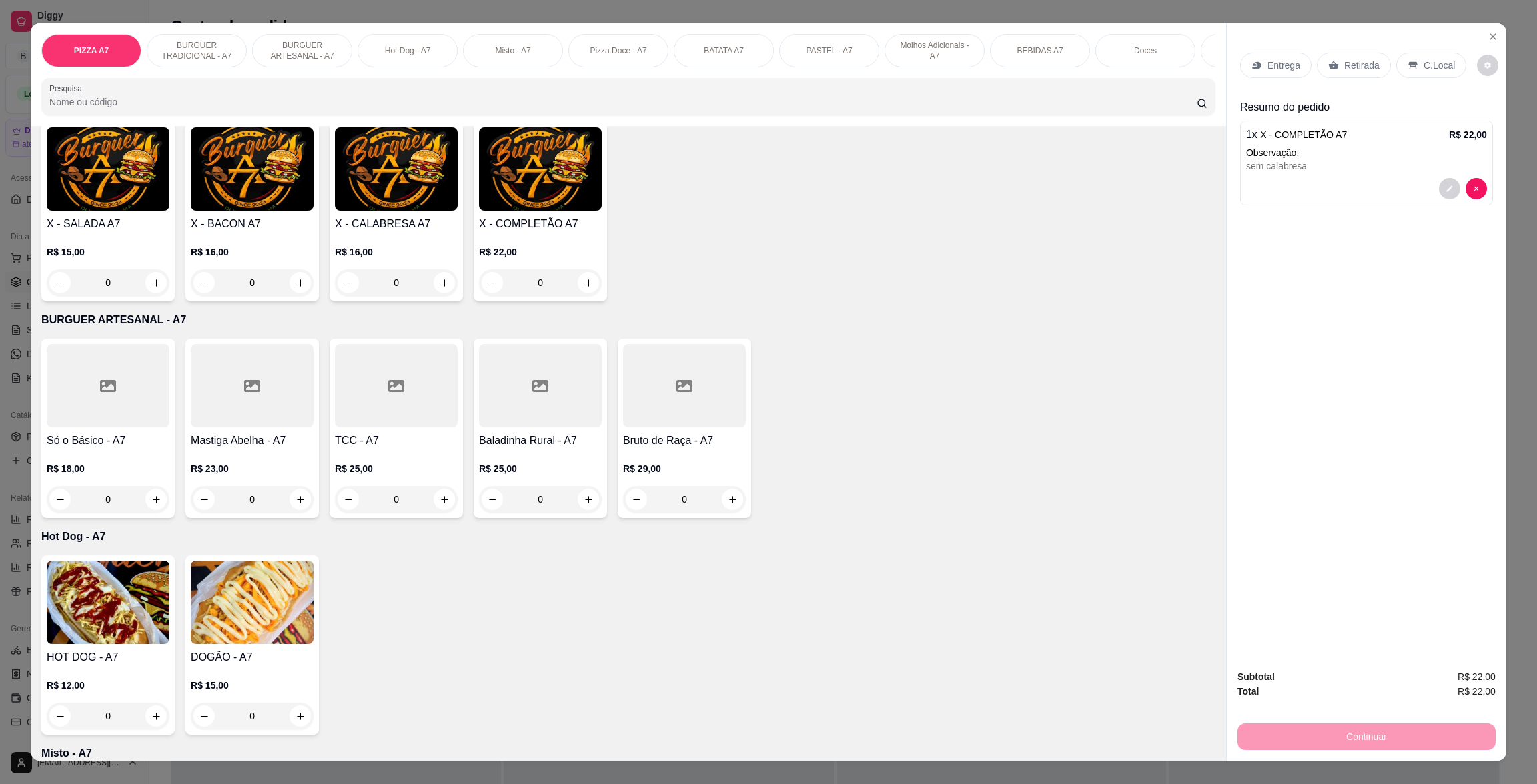
click at [1362, 61] on p "Retirada" at bounding box center [1362, 65] width 35 height 13
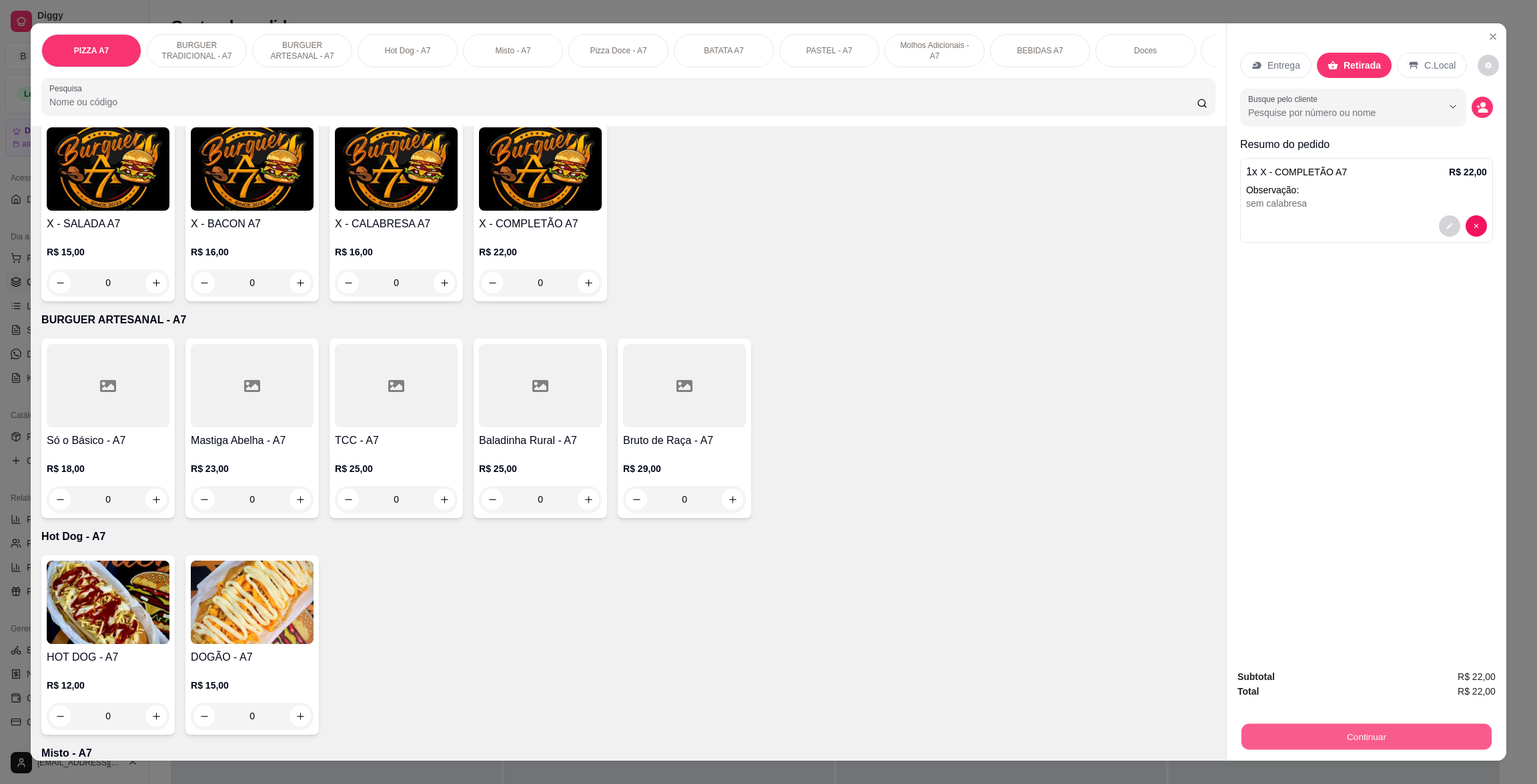
click at [1419, 727] on button "Continuar" at bounding box center [1367, 736] width 250 height 26
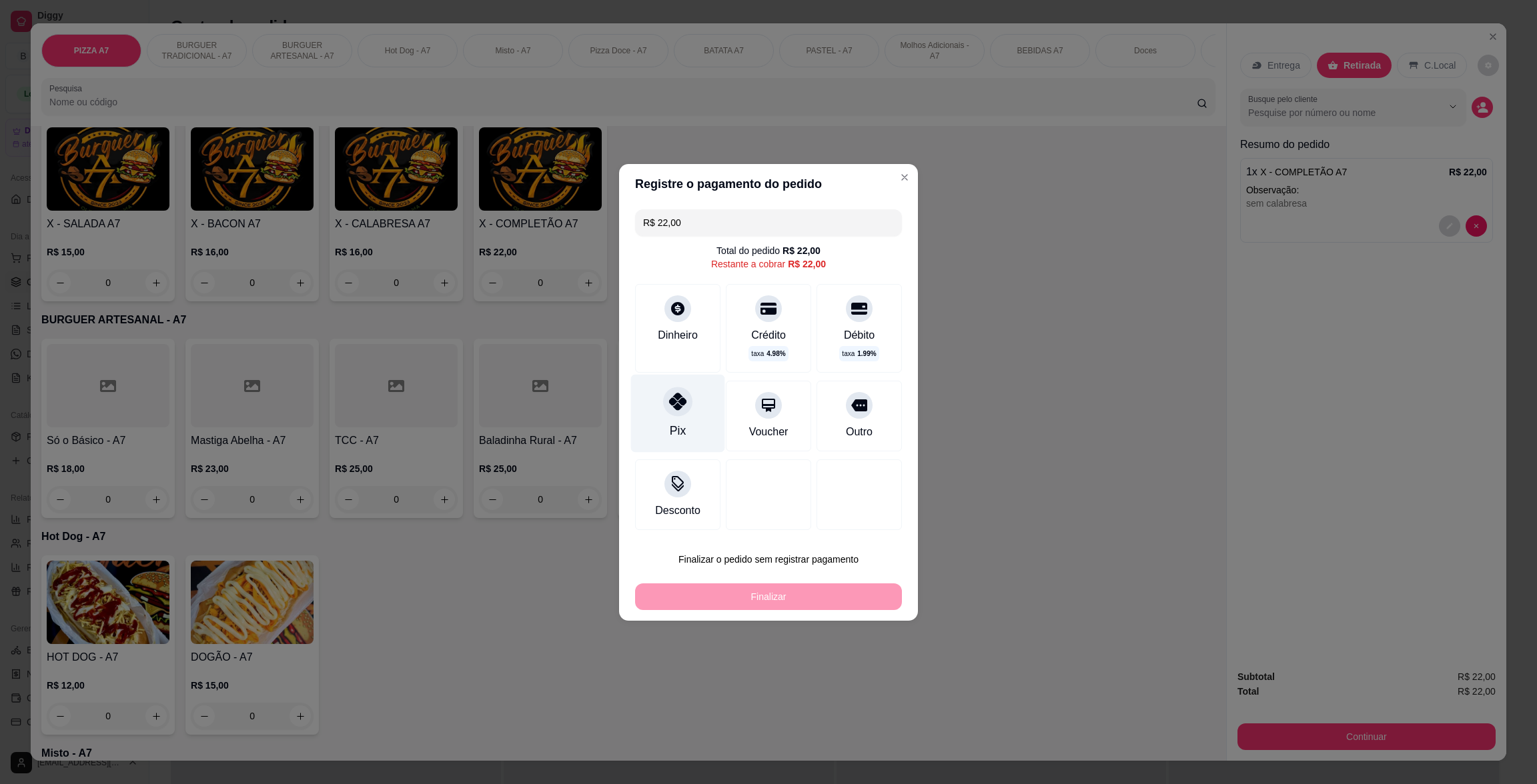
click at [703, 410] on div "Pix" at bounding box center [678, 413] width 94 height 78
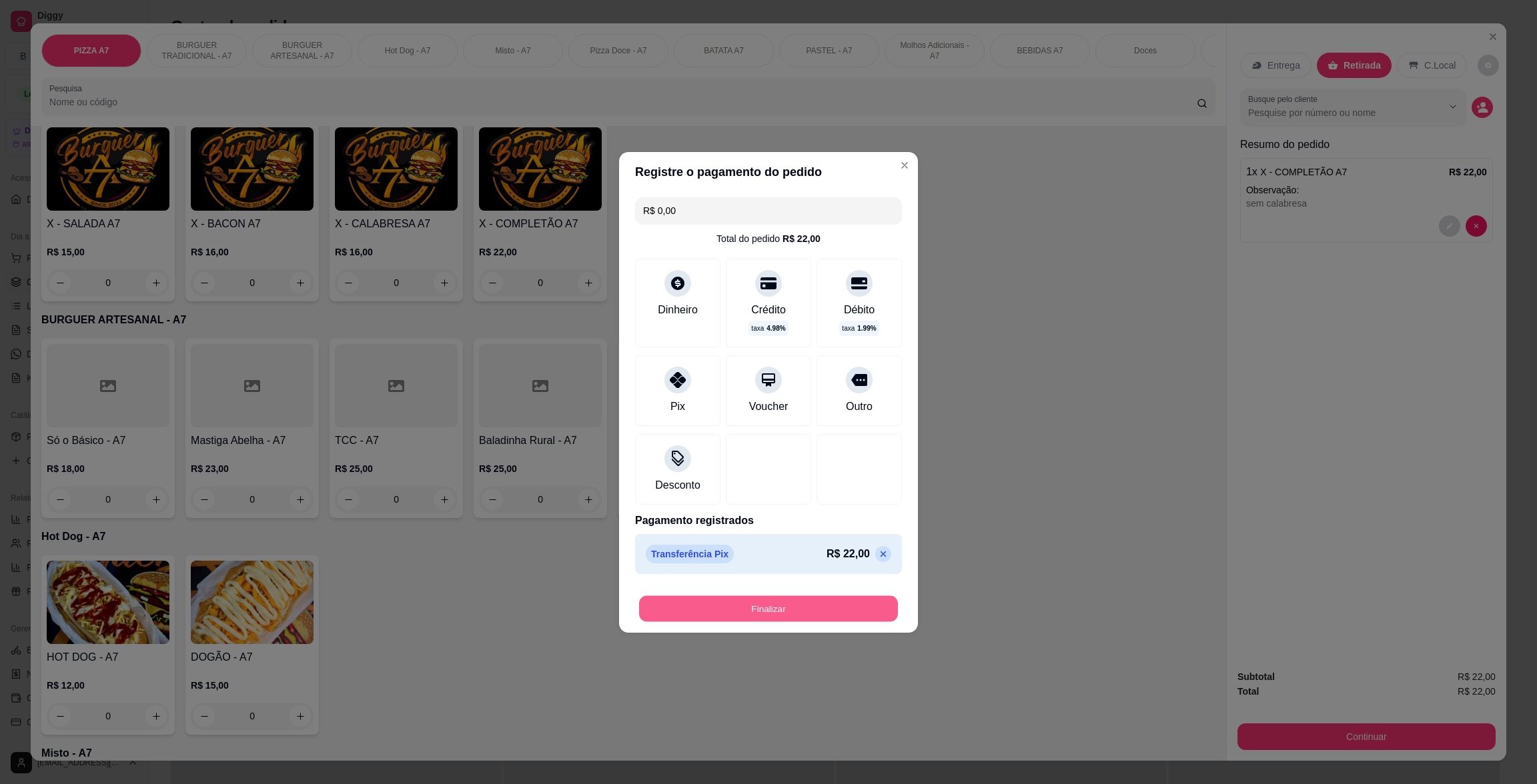
click at [771, 605] on button "Finalizar" at bounding box center [768, 609] width 259 height 26
type input "-R$ 22,00"
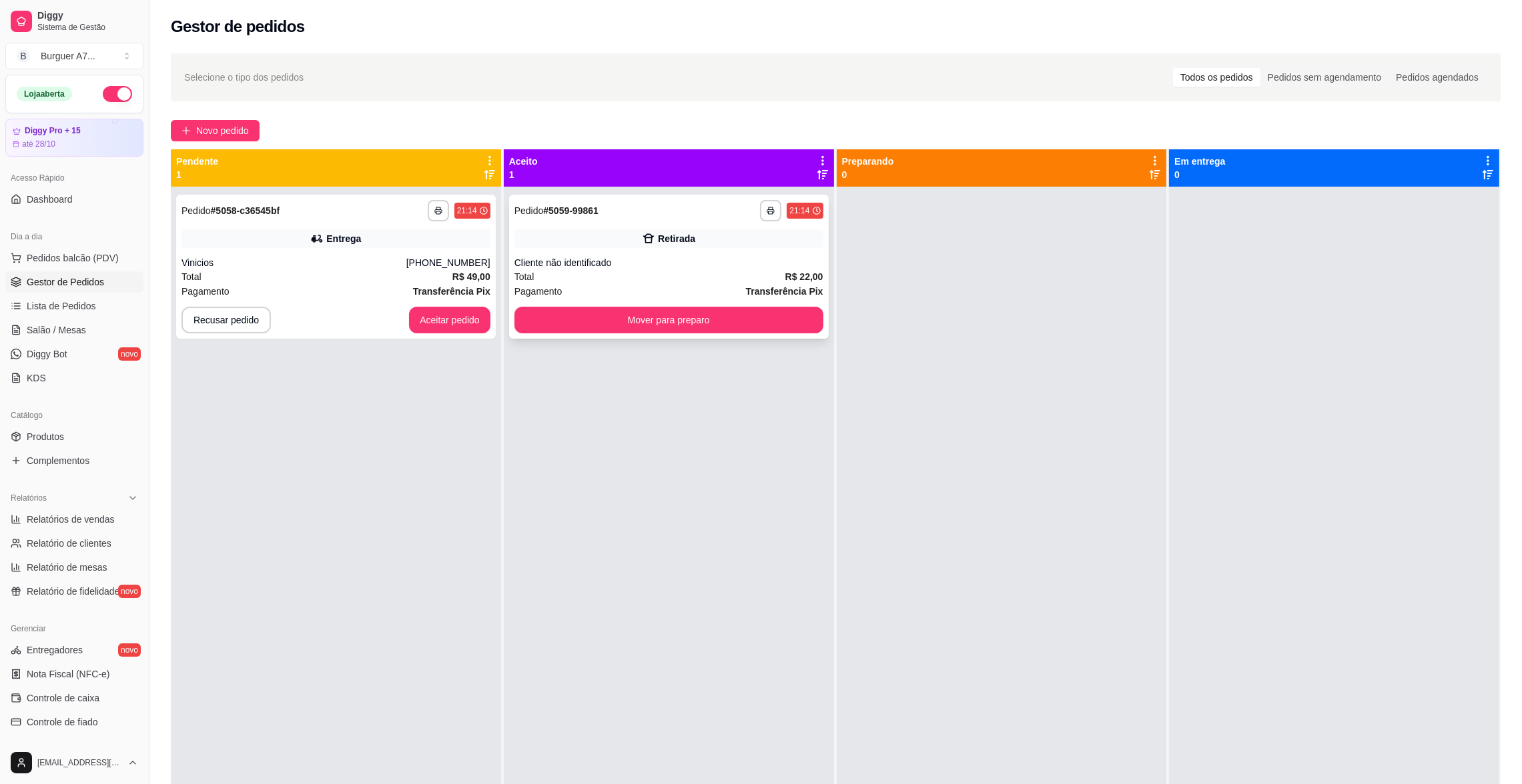
click at [738, 234] on div "Retirada" at bounding box center [669, 239] width 309 height 19
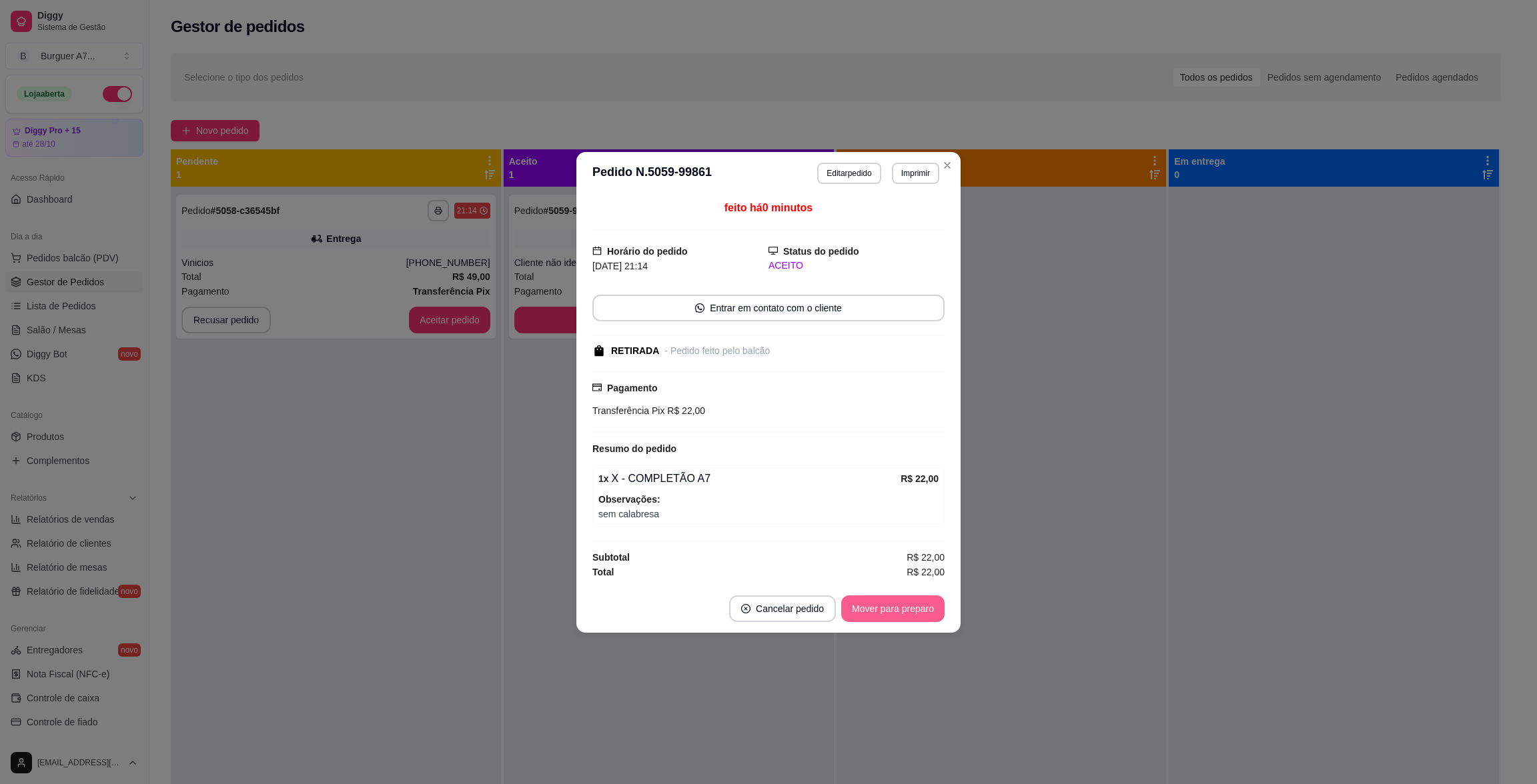
click at [924, 602] on button "Mover para preparo" at bounding box center [893, 609] width 103 height 27
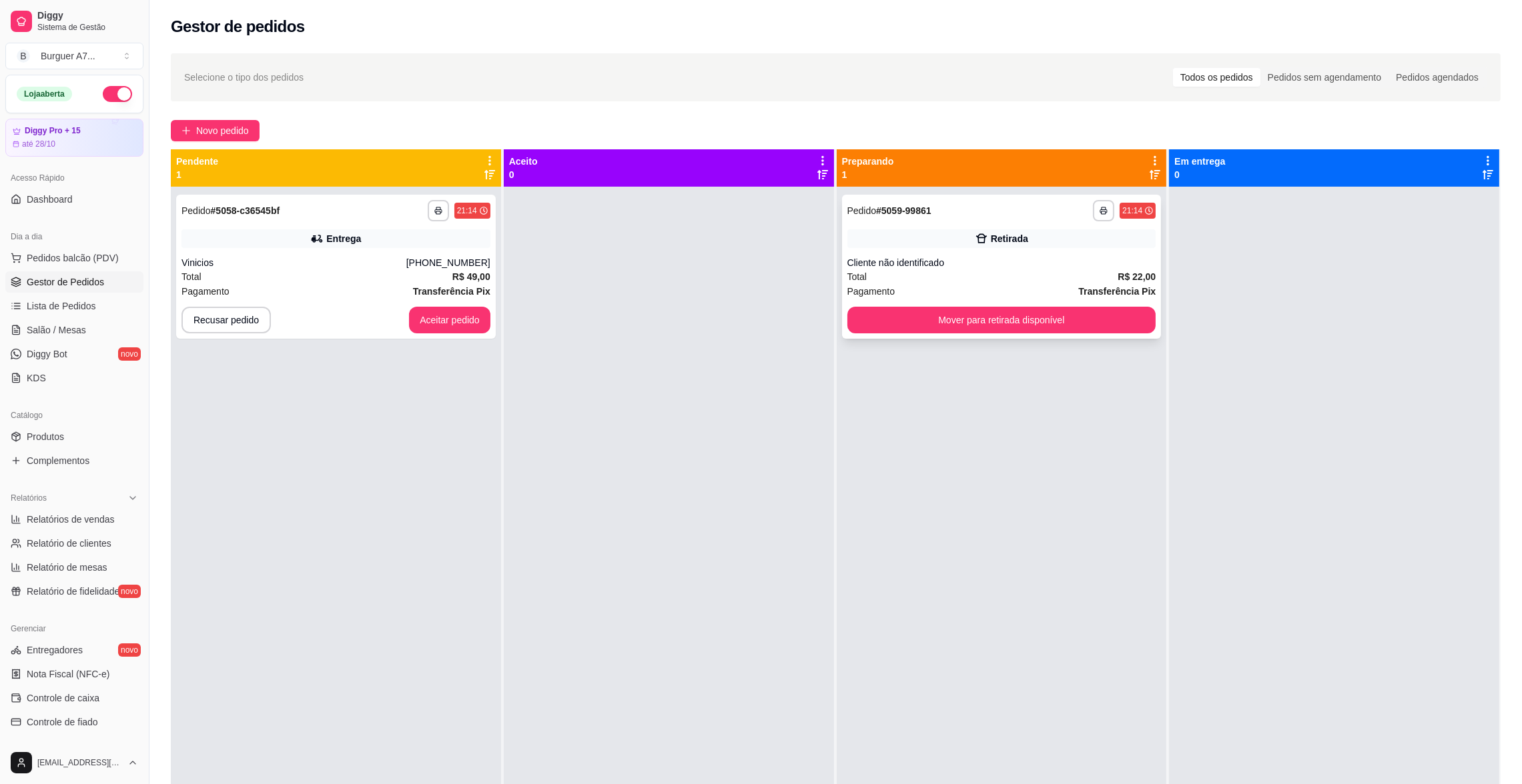
click at [1007, 290] on div "Pagamento Transferência Pix" at bounding box center [1002, 291] width 309 height 14
click at [456, 262] on div "[PHONE_NUMBER]" at bounding box center [448, 263] width 84 height 13
click at [480, 311] on button "Aceitar pedido" at bounding box center [450, 320] width 82 height 27
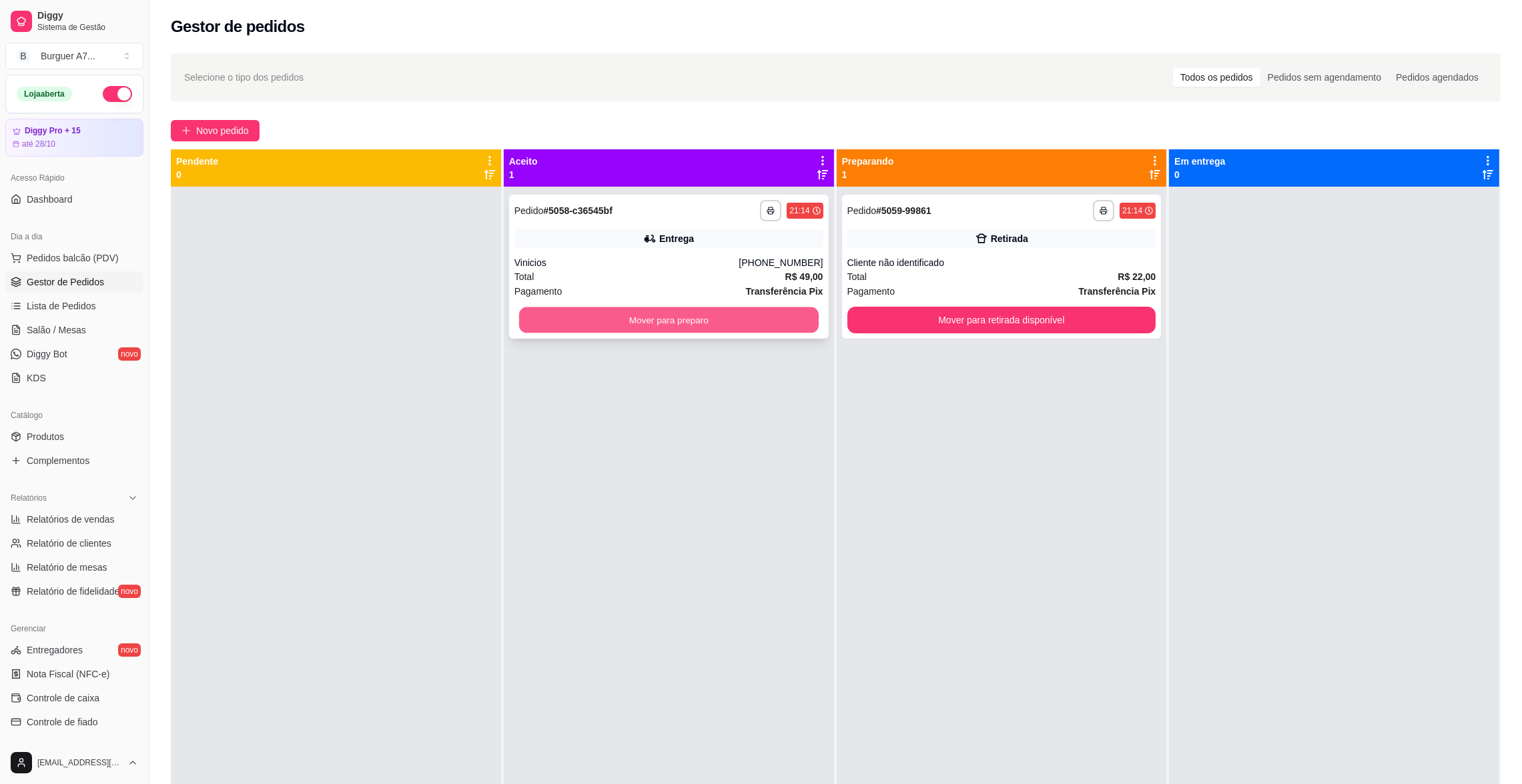
click at [642, 317] on button "Mover para preparo" at bounding box center [668, 320] width 299 height 26
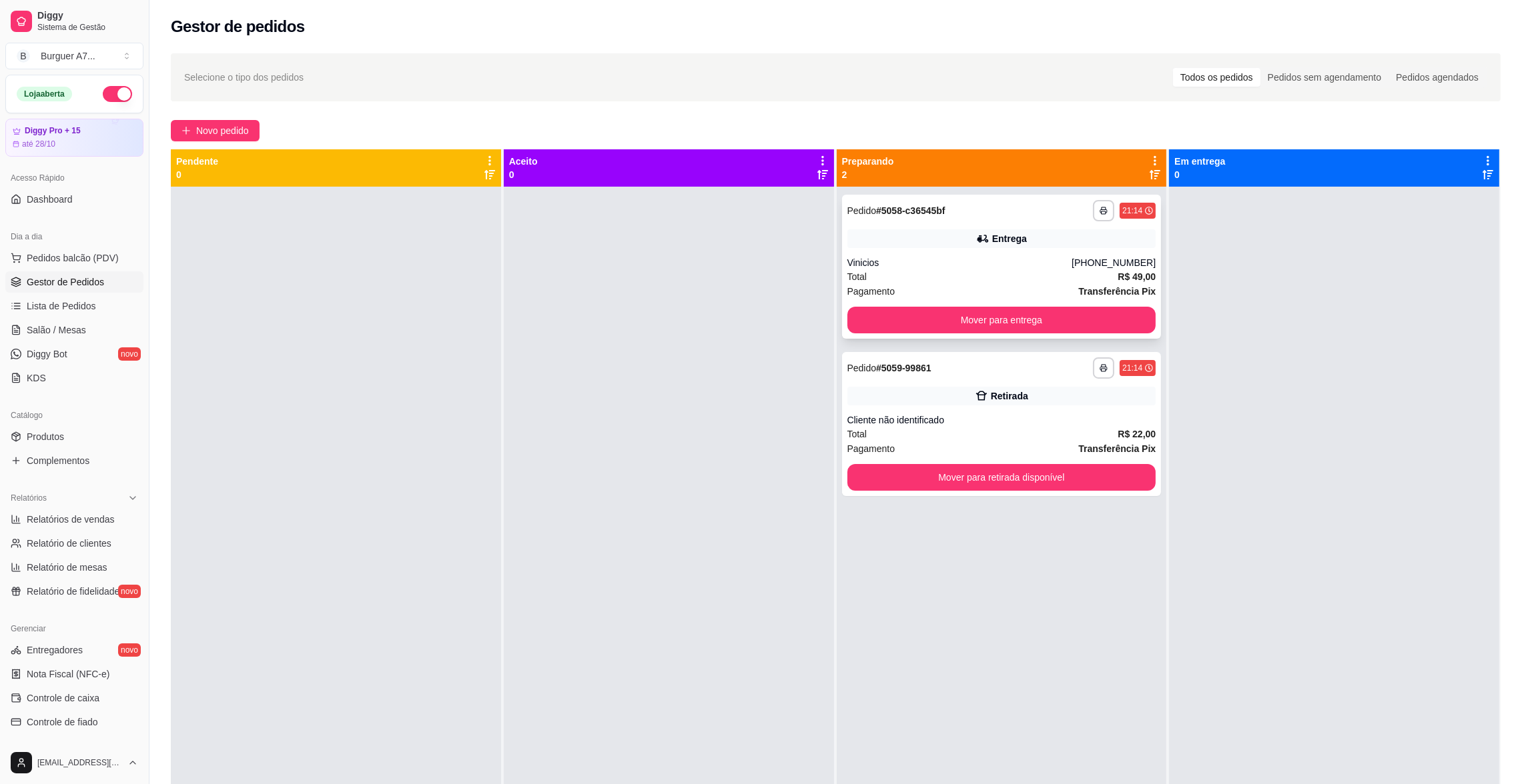
click at [1007, 289] on div "Pagamento Transferência Pix" at bounding box center [1002, 291] width 309 height 14
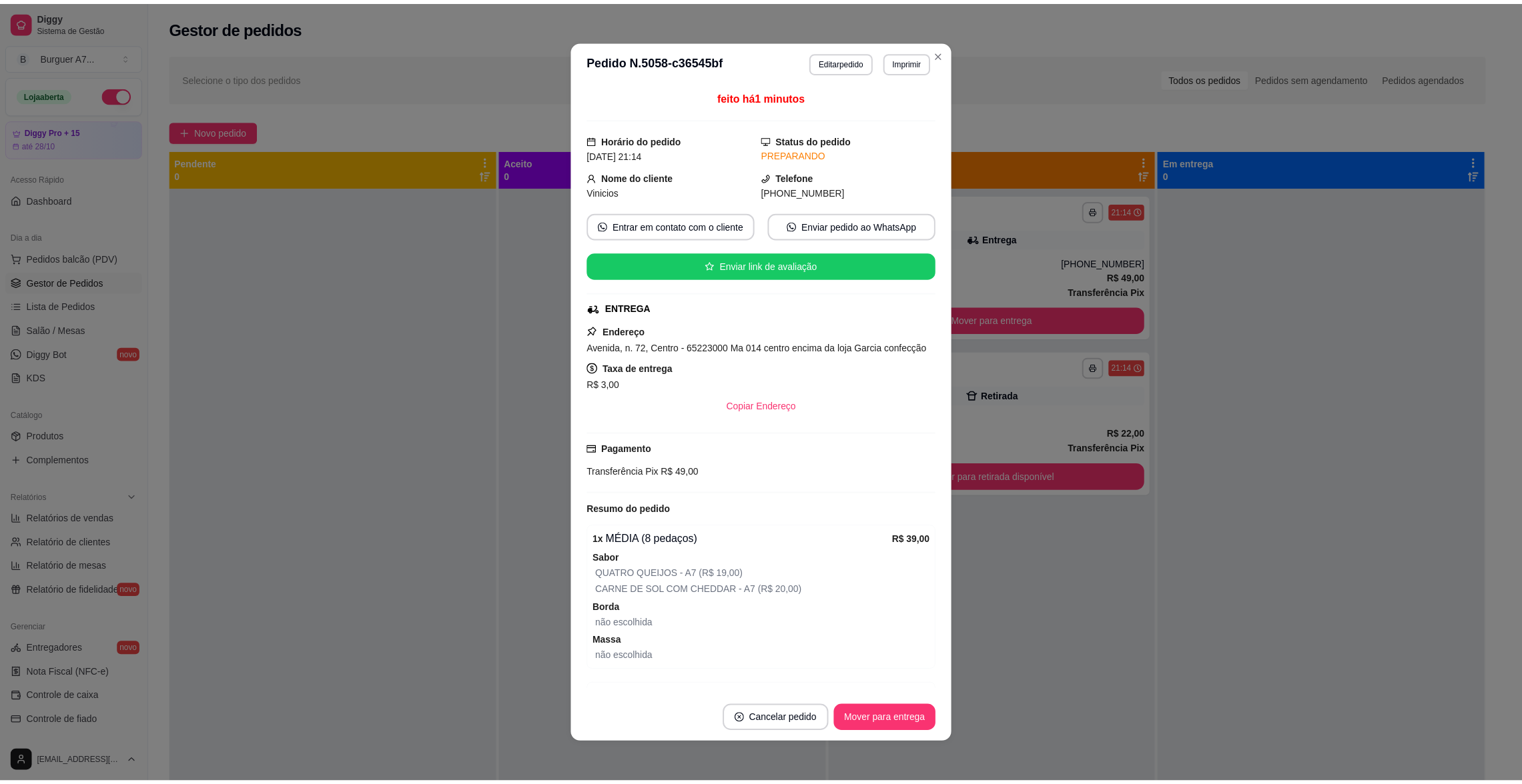
scroll to position [2, 0]
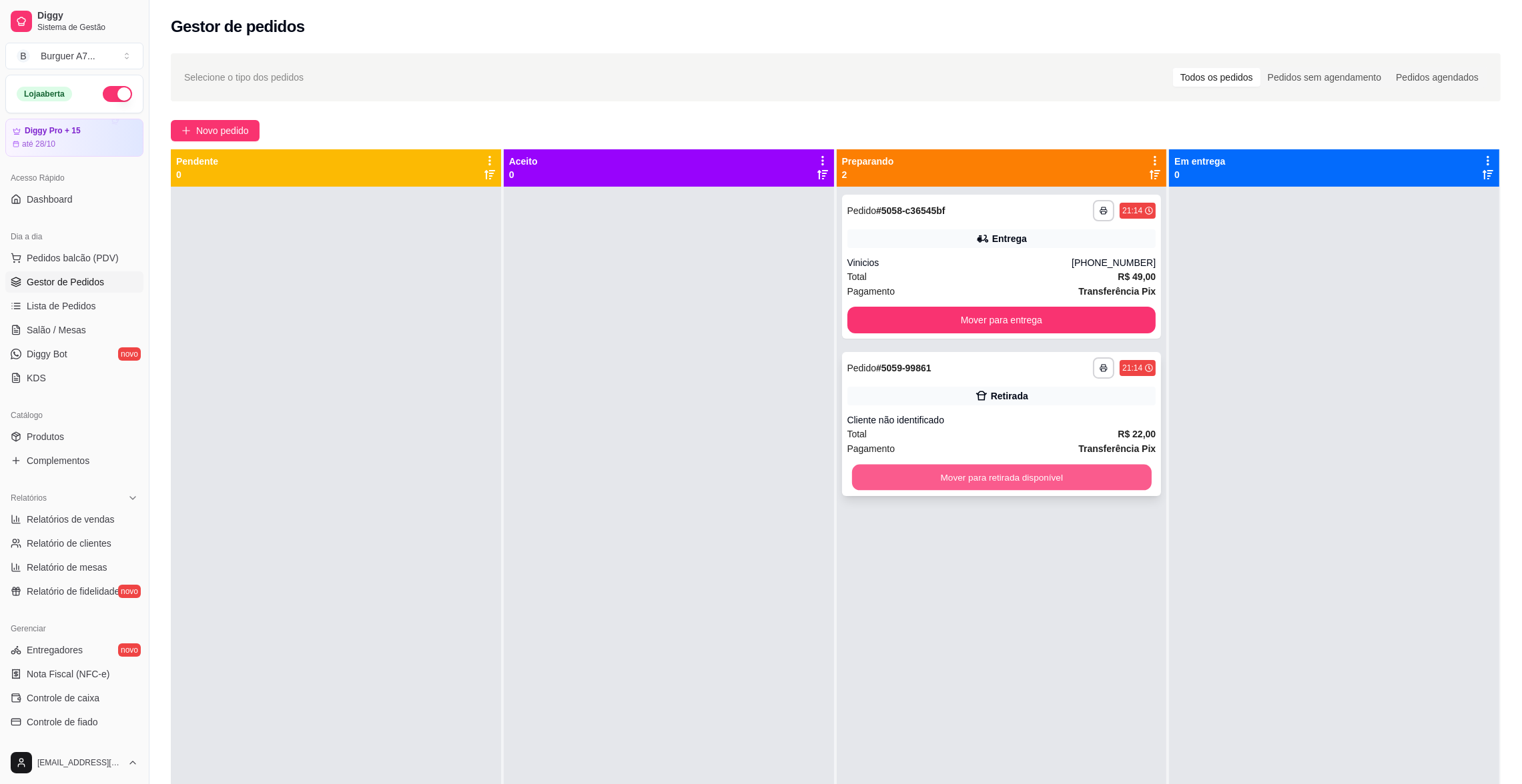
click at [994, 472] on button "Mover para retirada disponível" at bounding box center [1001, 478] width 299 height 26
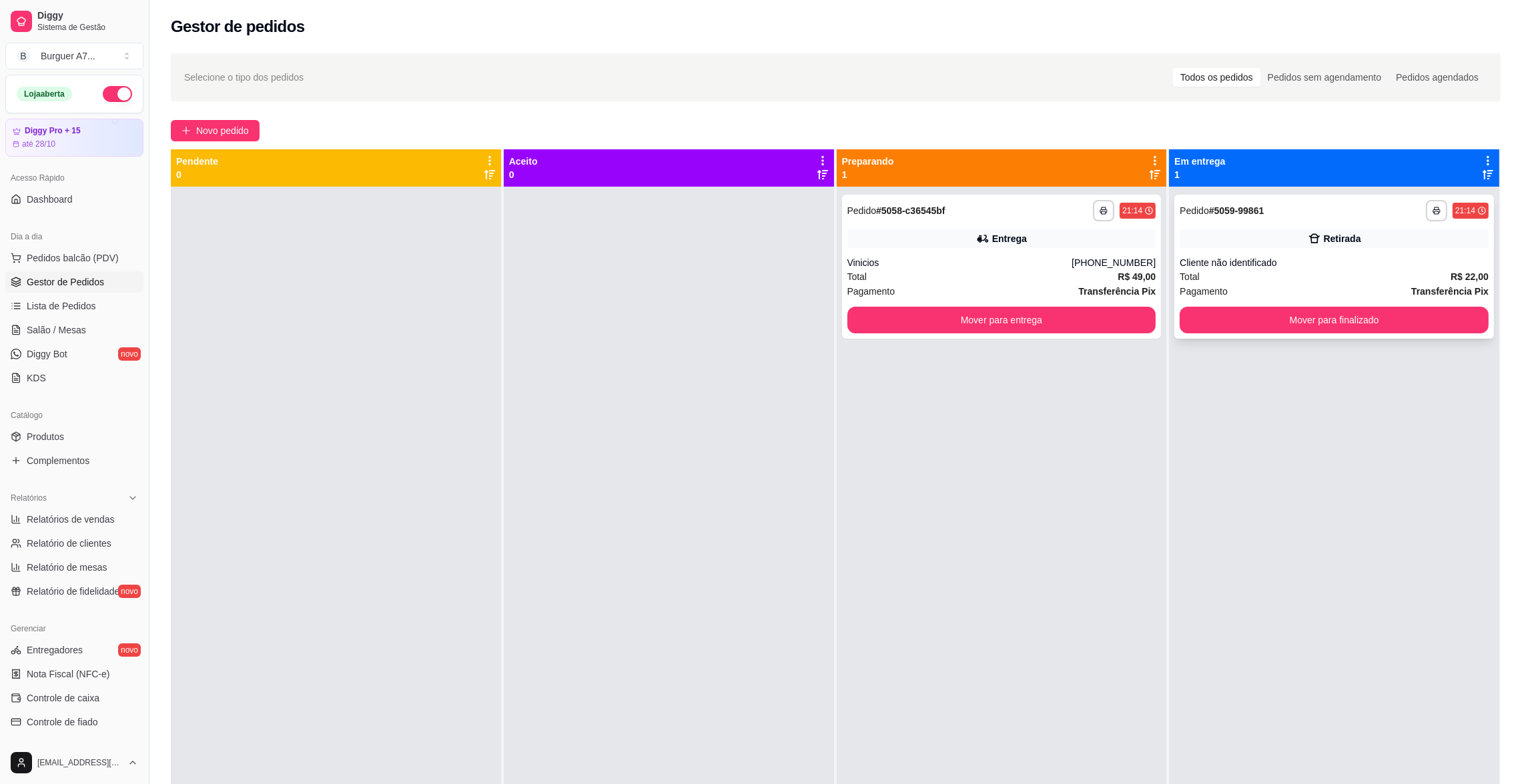
click at [1231, 301] on div "**********" at bounding box center [1334, 267] width 320 height 144
click at [1236, 313] on button "Mover para finalizado" at bounding box center [1334, 320] width 299 height 26
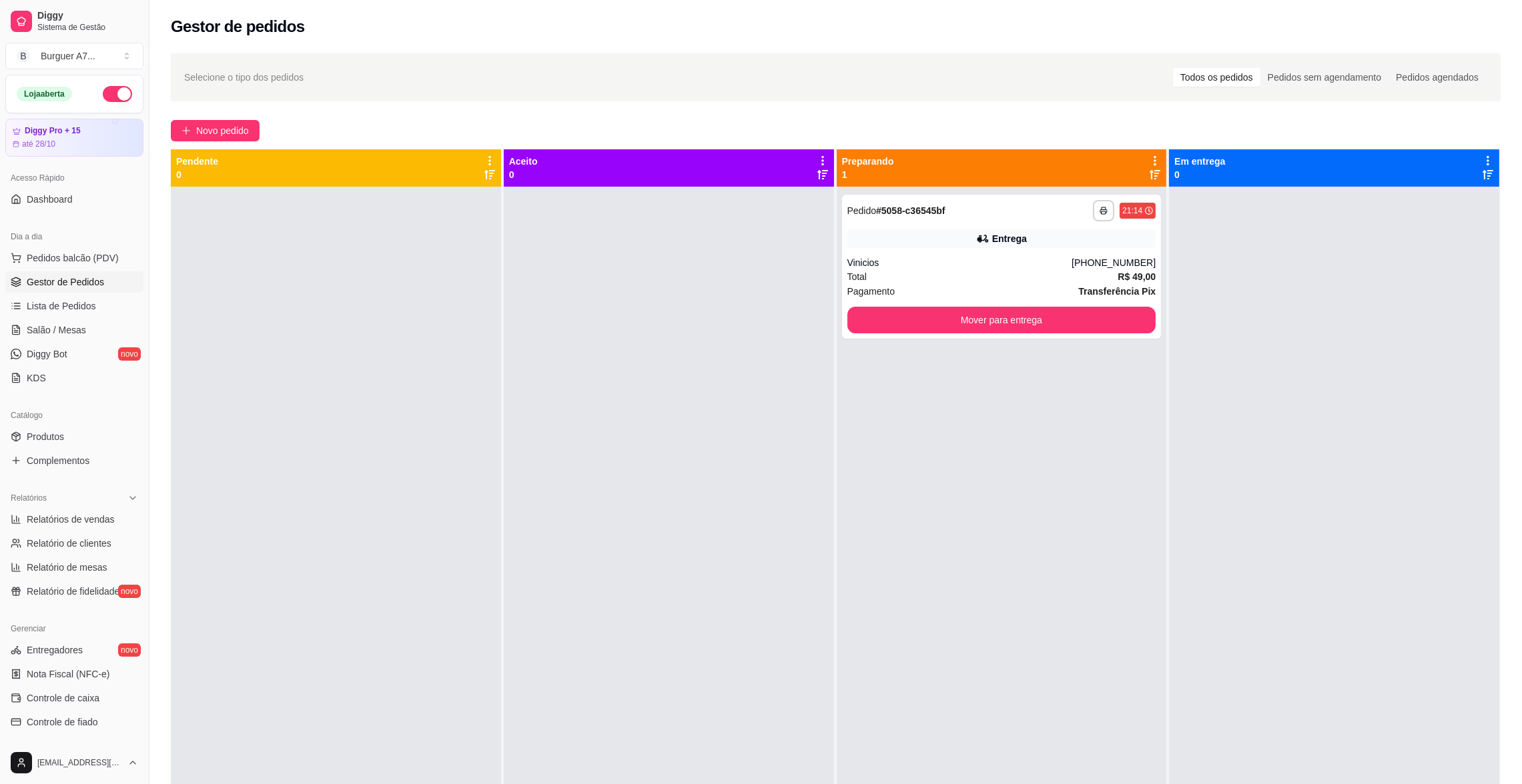
click at [1236, 313] on div at bounding box center [1334, 578] width 331 height 784
click at [74, 524] on span "Relatórios de vendas" at bounding box center [71, 519] width 88 height 13
select select "ALL"
select select "0"
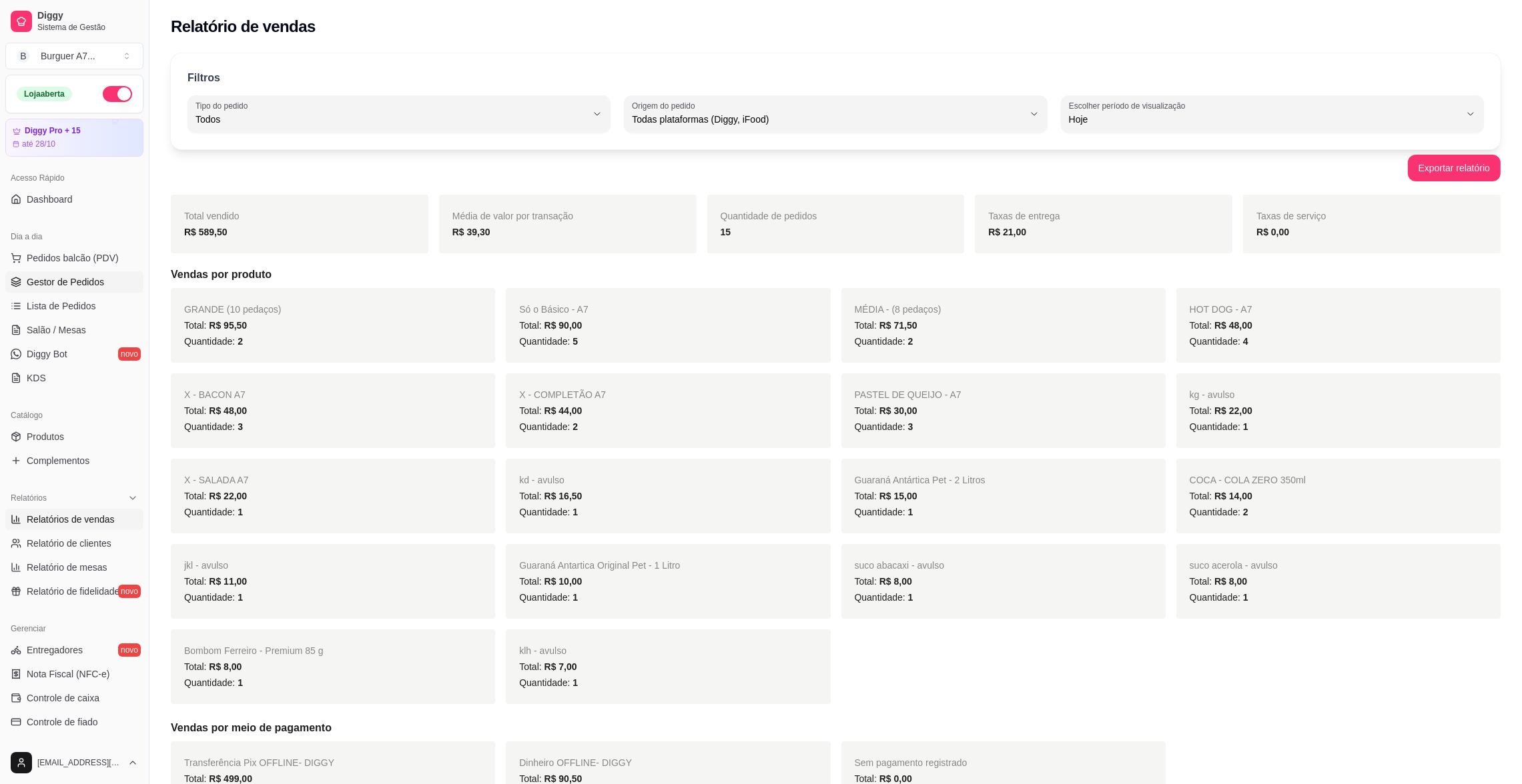
click at [87, 274] on link "Gestor de Pedidos" at bounding box center [74, 282] width 138 height 22
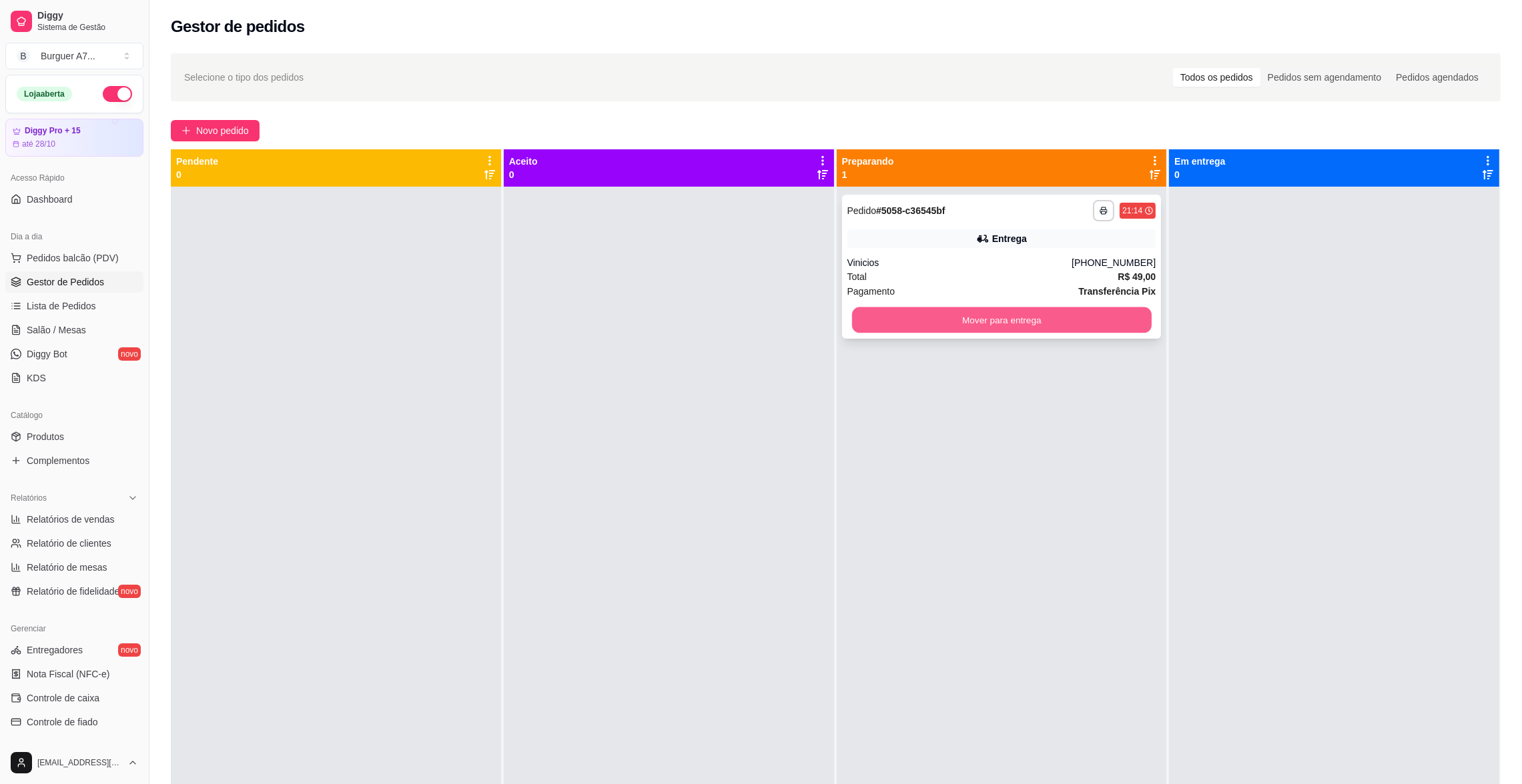
click at [1116, 317] on button "Mover para entrega" at bounding box center [1001, 320] width 299 height 26
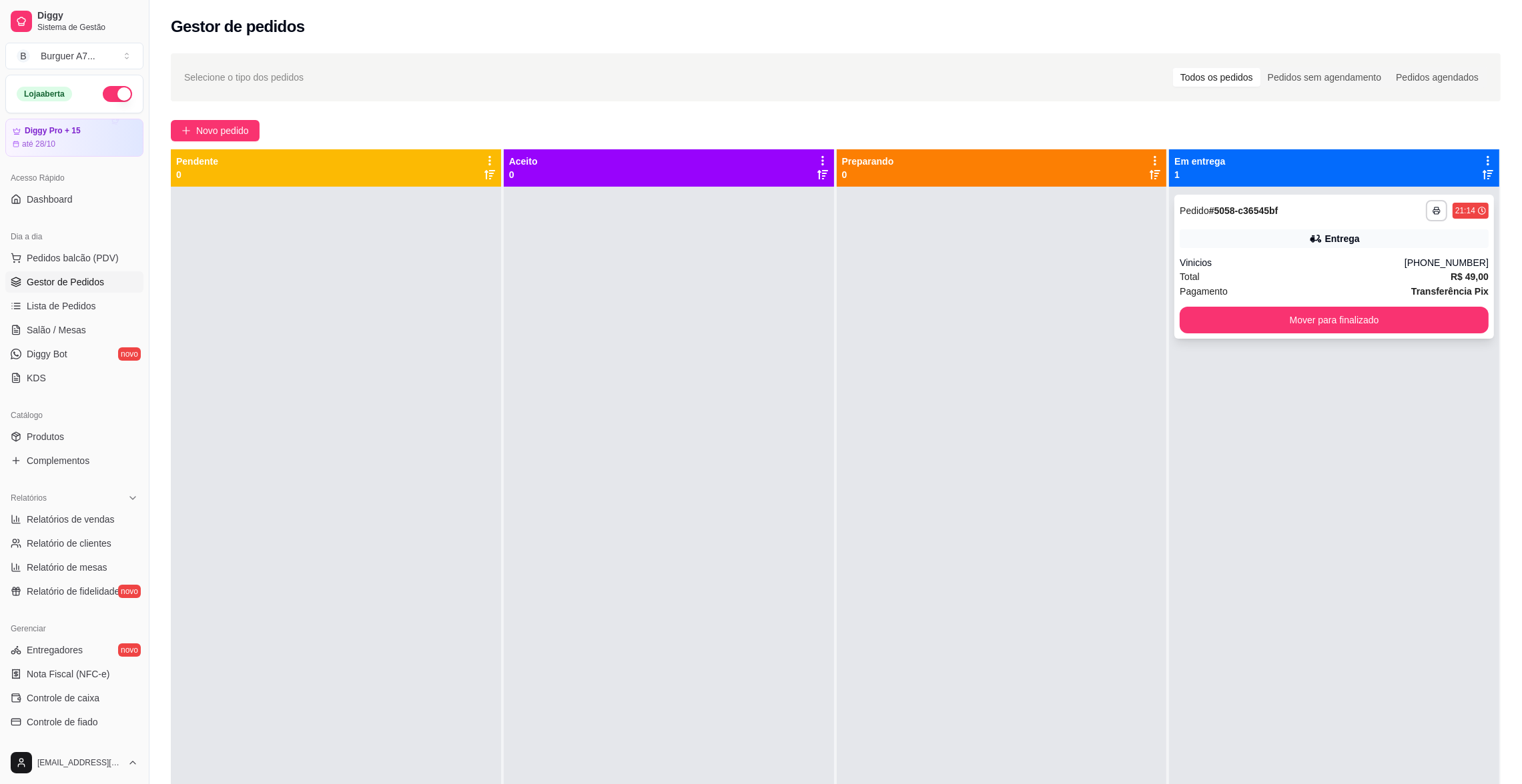
click at [1293, 242] on div "Entrega" at bounding box center [1334, 239] width 309 height 19
